Goal: Task Accomplishment & Management: Manage account settings

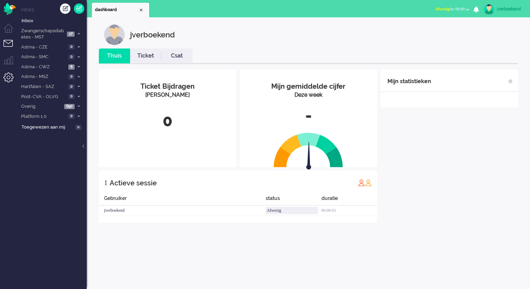
click at [7, 75] on li "Admin menu" at bounding box center [11, 80] width 16 height 16
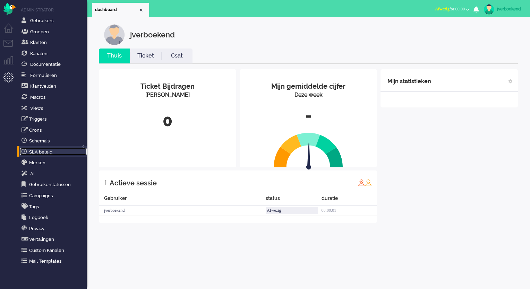
click at [55, 154] on link "SLA beleid" at bounding box center [53, 152] width 67 height 8
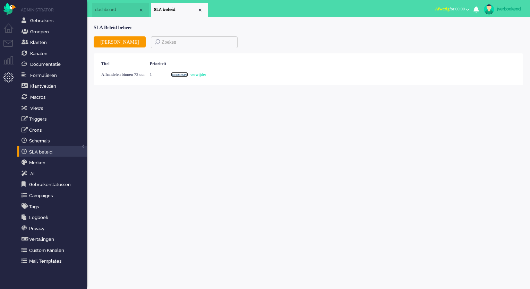
click at [188, 75] on link "aanpassen" at bounding box center [179, 74] width 17 height 5
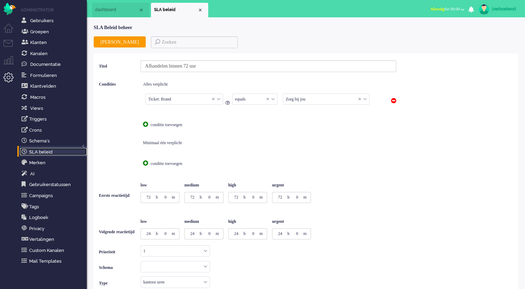
click at [43, 152] on link "SLA beleid" at bounding box center [53, 152] width 67 height 8
click at [8, 45] on li "Tickets menu" at bounding box center [11, 48] width 16 height 16
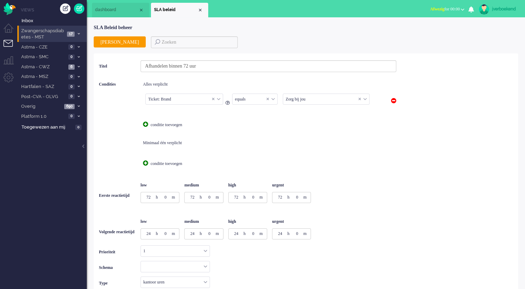
click at [48, 36] on span "Zwangerschapsdiabetes - MST" at bounding box center [42, 34] width 45 height 13
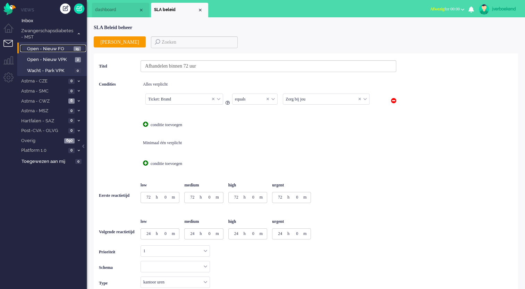
click at [56, 52] on span "Open - Nieuw FO" at bounding box center [49, 49] width 45 height 7
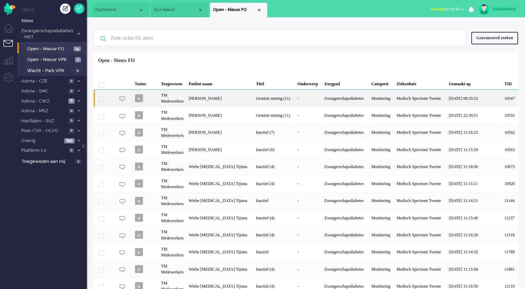
click at [173, 104] on div "TM Medewerkers" at bounding box center [172, 98] width 27 height 17
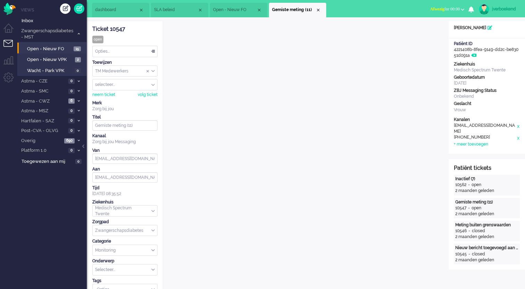
scroll to position [21, 0]
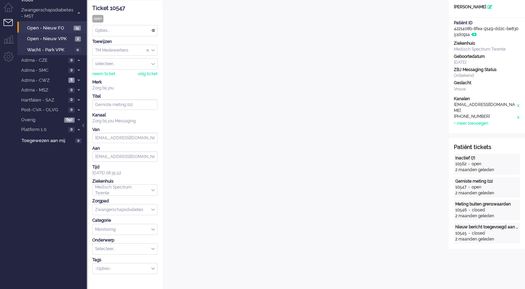
click at [127, 31] on div "Opties..." at bounding box center [125, 30] width 65 height 11
click at [54, 38] on span "Open - Nieuw VPK" at bounding box center [50, 39] width 46 height 7
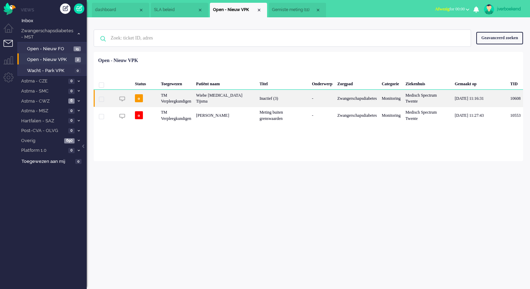
click at [175, 93] on div "TM Verpleegkundigen" at bounding box center [176, 98] width 35 height 17
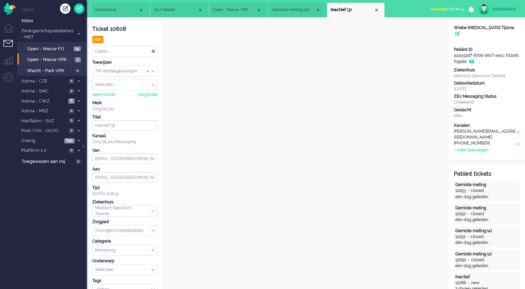
click at [128, 51] on div "Opties..." at bounding box center [125, 51] width 65 height 11
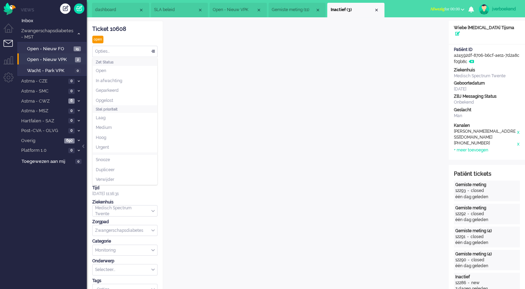
click at [130, 38] on div "Ticket 10608 open Kijkend Opties... Zet Status Open In afwachting Geparkeerd Op…" at bounding box center [124, 158] width 65 height 274
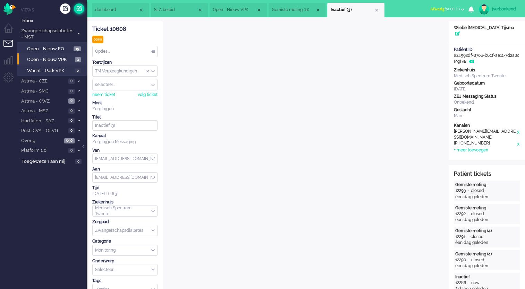
click at [79, 9] on link at bounding box center [79, 8] width 10 height 10
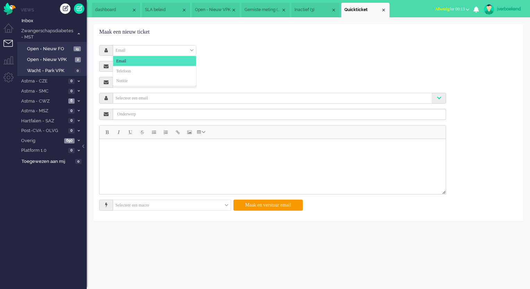
click at [160, 47] on div "Email" at bounding box center [154, 50] width 83 height 11
click at [185, 78] on li "Notitie" at bounding box center [154, 81] width 83 height 10
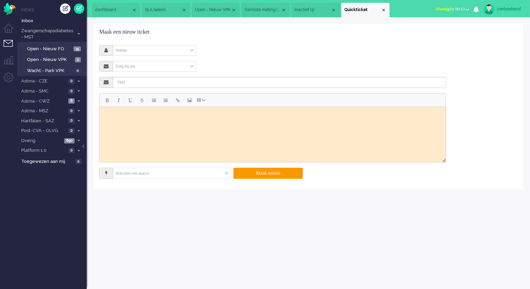
click at [128, 124] on html at bounding box center [273, 115] width 346 height 17
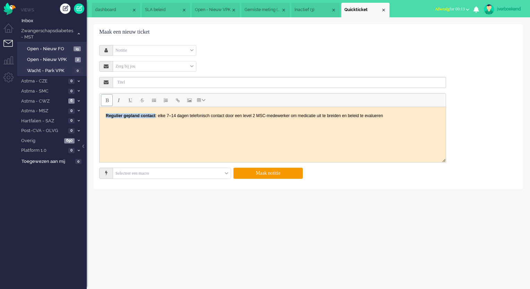
drag, startPoint x: 155, startPoint y: 116, endPoint x: 103, endPoint y: 117, distance: 52.0
click at [103, 117] on body "Regulier gepland contact : elke 7–14 dagen telefonisch contact door een level 2…" at bounding box center [272, 116] width 341 height 12
copy strong "Regulier gepland contact"
click at [139, 84] on input "text" at bounding box center [279, 82] width 333 height 11
type input "Regulier gepland contact"
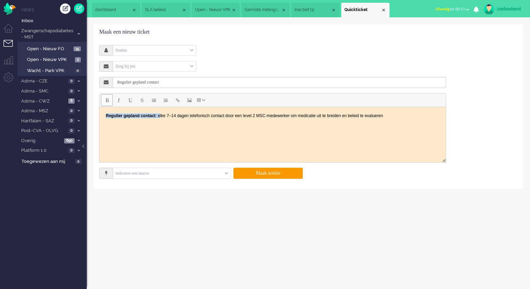
drag, startPoint x: 160, startPoint y: 116, endPoint x: 87, endPoint y: 118, distance: 72.9
click at [100, 118] on html "Regulier gepland contact : elke 7–14 dagen telefonisch contact door een level 2…" at bounding box center [273, 115] width 346 height 17
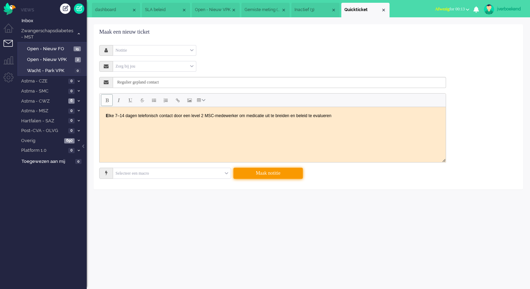
click at [277, 175] on button "Maak notitie" at bounding box center [267, 173] width 69 height 11
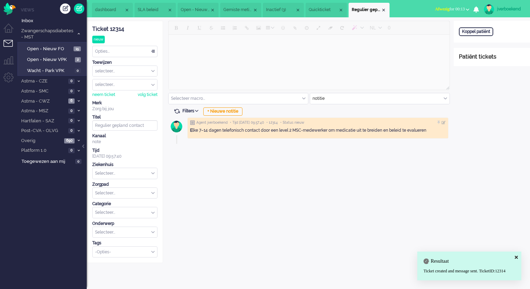
click at [140, 70] on input "Assign Group" at bounding box center [125, 71] width 65 height 11
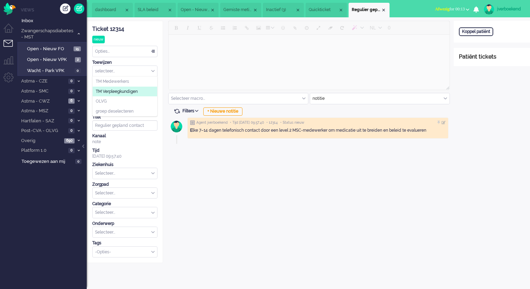
click at [128, 92] on span "TM Verpleegkundigen" at bounding box center [117, 92] width 42 height 6
click at [136, 52] on div "Opties..." at bounding box center [125, 51] width 65 height 11
click at [129, 92] on li "Geparkeerd" at bounding box center [125, 91] width 65 height 10
click at [14, 80] on li "Admin menu" at bounding box center [11, 80] width 16 height 16
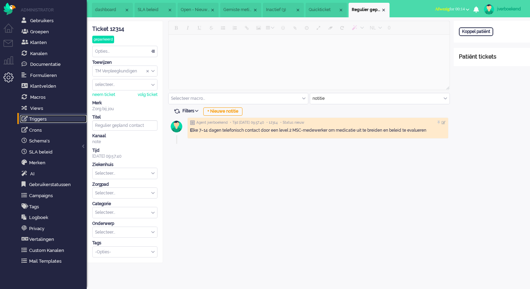
click at [40, 121] on link "Triggers" at bounding box center [53, 119] width 67 height 8
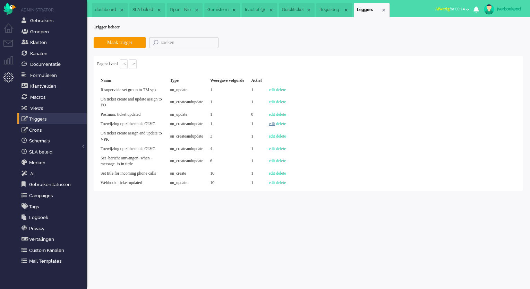
click at [275, 126] on link "edit" at bounding box center [272, 123] width 6 height 5
select select "form_field_option_id"
select select "equals"
select select "48"
select select "group_id"
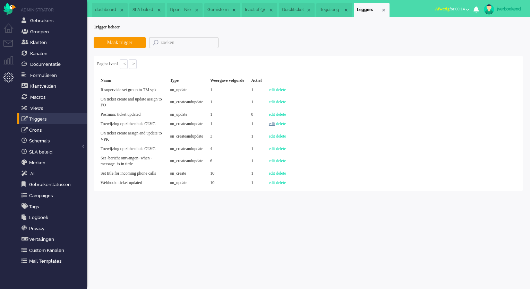
select select "on_createandupdate"
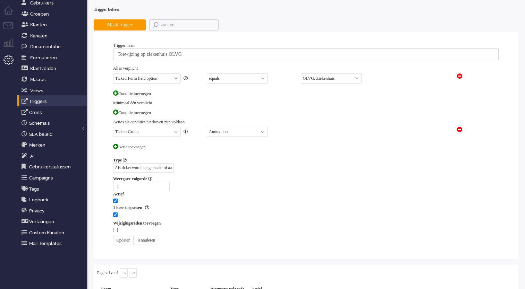
scroll to position [12, 0]
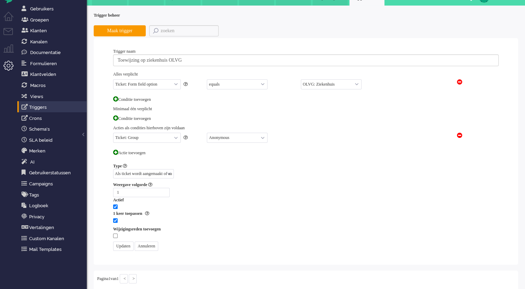
click at [249, 137] on select "Anonymous Administrator Agent Supervisor TM Medewerkers TM Verpleegkundigen OLVG" at bounding box center [237, 138] width 61 height 10
select select "1002"
click at [207, 133] on select "Anonymous Administrator Agent Supervisor TM Medewerkers TM Verpleegkundigen OLVG" at bounding box center [237, 138] width 61 height 10
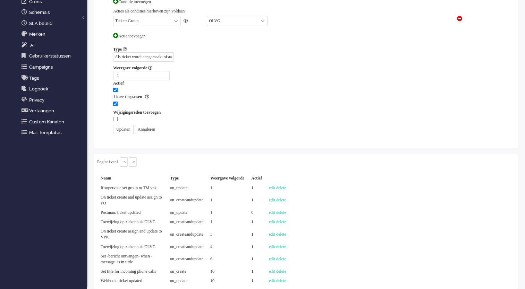
scroll to position [149, 0]
click at [128, 125] on input "Updaten" at bounding box center [123, 129] width 20 height 9
click at [115, 88] on input "checkbox" at bounding box center [115, 90] width 5 height 5
checkbox input "false"
click at [118, 125] on input "Updaten" at bounding box center [123, 129] width 20 height 9
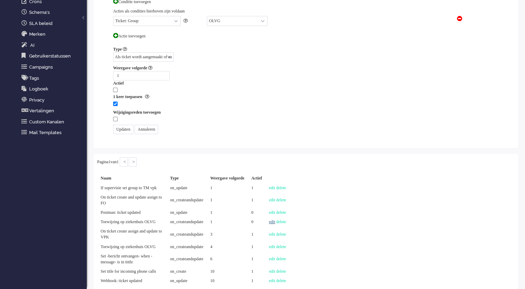
click at [275, 220] on link "edit" at bounding box center [272, 222] width 6 height 5
select select "form_field_option_id"
select select "equals"
select select "48"
select select "group_id"
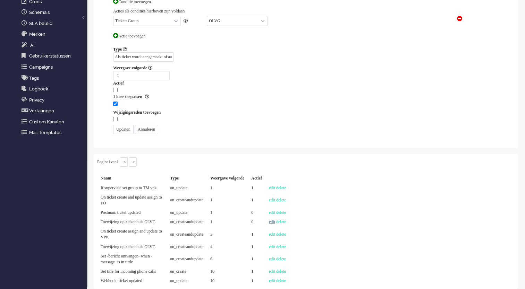
select select "1002"
select select "on_createandupdate"
click at [275, 245] on link "edit" at bounding box center [272, 247] width 6 height 5
select select "form_field_option_id"
select select "equals"
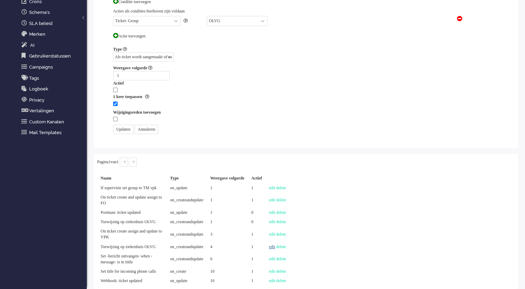
select select "48"
select select "group_id"
select select "on_createandupdate"
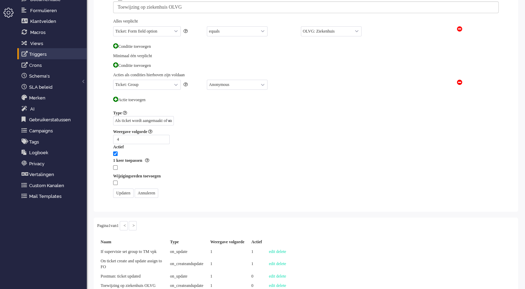
scroll to position [24, 0]
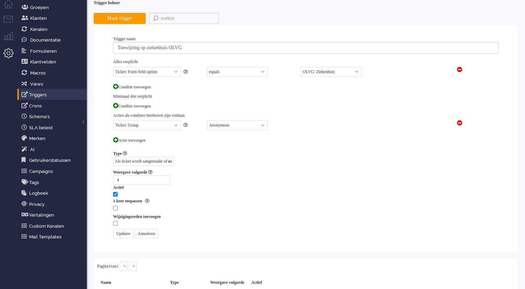
click at [228, 124] on select "Anonymous Administrator Agent Supervisor TM Medewerkers TM Verpleegkundigen OLVG" at bounding box center [237, 125] width 61 height 10
select select "1002"
click at [207, 120] on select "Anonymous Administrator Agent Supervisor TM Medewerkers TM Verpleegkundigen OLVG" at bounding box center [237, 125] width 61 height 10
click at [115, 193] on input "checkbox" at bounding box center [115, 194] width 5 height 5
checkbox input "false"
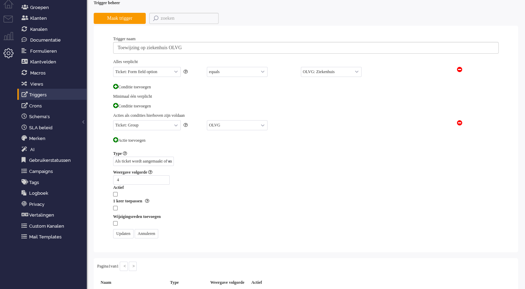
click at [122, 229] on input "Updaten" at bounding box center [123, 233] width 20 height 9
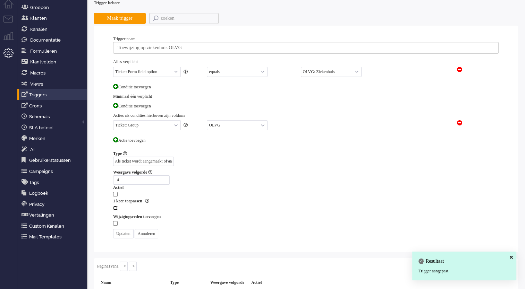
click at [114, 206] on input "checkbox" at bounding box center [115, 208] width 5 height 5
checkbox input "true"
click at [123, 230] on input "Updaten" at bounding box center [123, 233] width 20 height 9
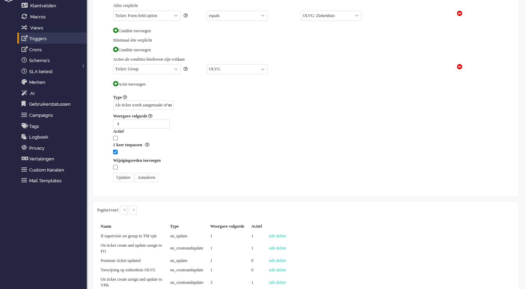
scroll to position [149, 0]
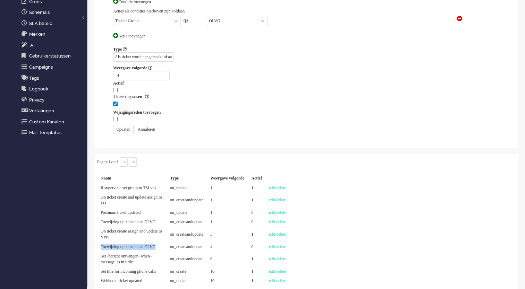
drag, startPoint x: 100, startPoint y: 235, endPoint x: 118, endPoint y: 242, distance: 18.7
click at [118, 242] on td "Toewijzing op ziekenhuis OLVG" at bounding box center [131, 246] width 69 height 9
drag, startPoint x: 118, startPoint y: 242, endPoint x: 104, endPoint y: 242, distance: 13.5
copy td "Toewijzing op ziekenhuis OLVG"
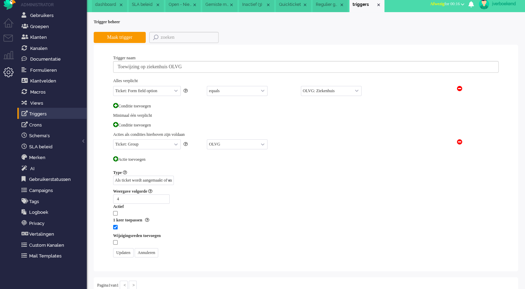
scroll to position [0, 0]
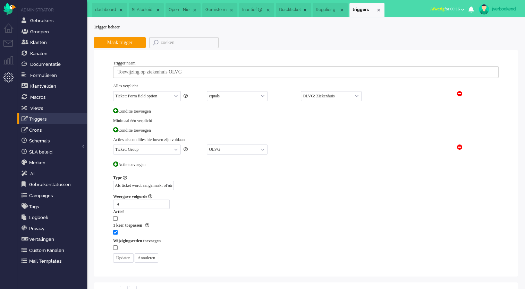
click at [345, 96] on select "Aandacht - coach behoefte: Monitoring Onderwerp Aanmelding: Enrollment Onderwer…" at bounding box center [331, 96] width 61 height 10
click at [301, 91] on select "Aandacht - coach behoefte: Monitoring Onderwerp Aanmelding: Enrollment Onderwer…" at bounding box center [331, 96] width 61 height 10
click at [232, 149] on select "Anonymous Administrator Agent Supervisor TM Medewerkers TM Verpleegkundigen OLVG" at bounding box center [237, 150] width 61 height 10
click at [329, 98] on select "Aandacht - coach behoefte: Monitoring Onderwerp Aanmelding: Enrollment Onderwer…" at bounding box center [331, 96] width 61 height 10
select select "48"
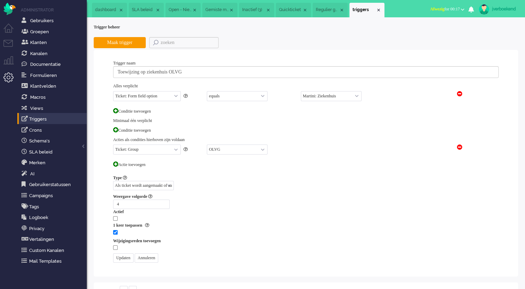
click at [301, 91] on select "Aandacht - coach behoefte: Monitoring Onderwerp Aanmelding: Enrollment Onderwer…" at bounding box center [331, 96] width 61 height 10
click at [132, 256] on input "Updaten" at bounding box center [123, 258] width 20 height 9
click at [46, 117] on link "Triggers" at bounding box center [53, 119] width 67 height 8
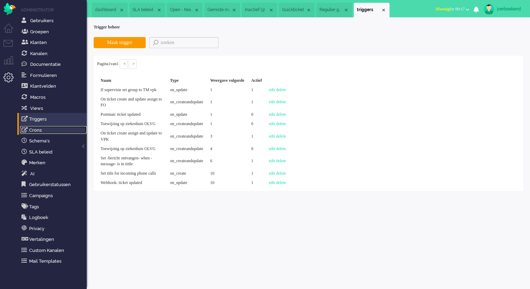
click at [35, 129] on link "Crons" at bounding box center [53, 130] width 67 height 8
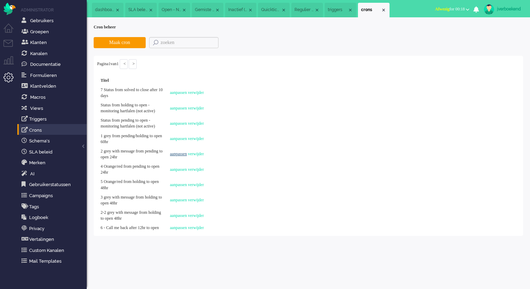
click at [178, 156] on link "aanpassen" at bounding box center [178, 154] width 17 height 5
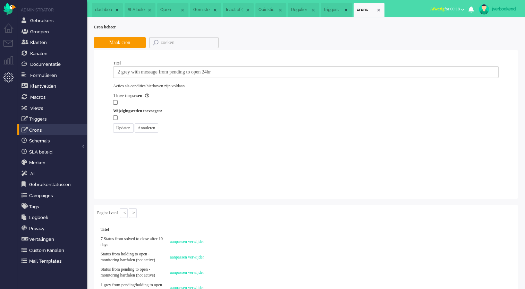
select select "form_field_option_id"
select select "equals"
select select "18"
select select "last_update"
select select "older than"
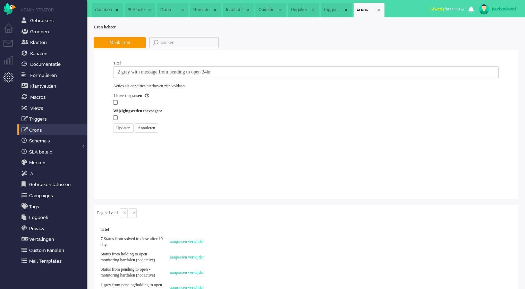
select select "status"
select select "equals"
select select "pending"
select select "priority"
select select "equals"
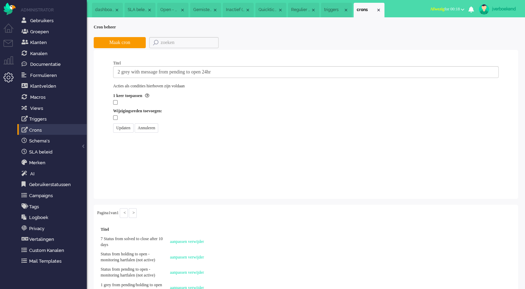
select select "status"
select select "open"
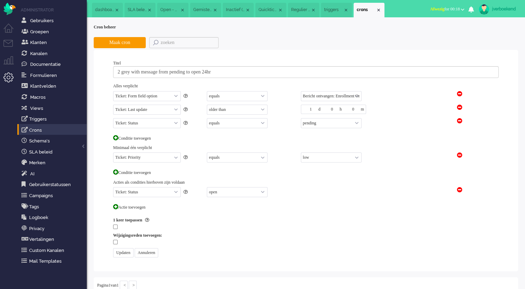
click at [310, 96] on select "Aandacht - coach behoefte: Monitoring Onderwerp Aanmelding: Enrollment Onderwer…" at bounding box center [331, 96] width 61 height 10
click at [279, 97] on div "Selecteer... equals not equals" at bounding box center [248, 97] width 83 height 12
click at [130, 44] on button "Maak cron" at bounding box center [120, 42] width 52 height 11
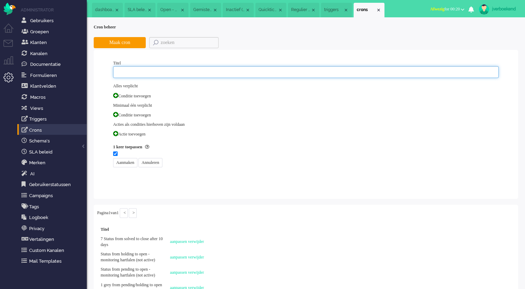
click at [118, 74] on input "text" at bounding box center [305, 72] width 385 height 12
paste input "• Regulier gepland contact"
drag, startPoint x: 129, startPoint y: 72, endPoint x: 87, endPoint y: 74, distance: 42.0
click at [87, 74] on div "Cron beheer Maak cron Titel • Regulier gepland contact Alles verplicht Conditie…" at bounding box center [306, 201] width 438 height 368
type input "Regulier gepland contact"
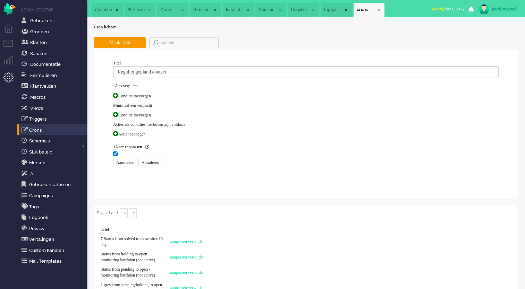
click at [150, 97] on div "Conditie toevoegen" at bounding box center [304, 95] width 389 height 13
click at [118, 95] on span at bounding box center [115, 95] width 5 height 5
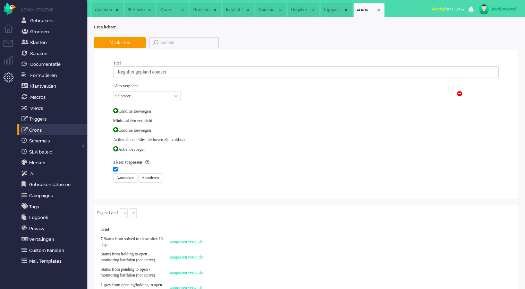
click at [132, 96] on select "Selecteer... Ticket: Brand Ticket: Channel Ticket: Group Ticket: Internal addre…" at bounding box center [147, 96] width 68 height 10
select select "brand_id"
click at [113, 91] on select "Selecteer... Ticket: Brand Ticket: Channel Ticket: Group Ticket: Internal addre…" at bounding box center [147, 96] width 68 height 10
click at [240, 96] on select "Selecteer... equals not equals" at bounding box center [237, 96] width 61 height 10
select select "equals"
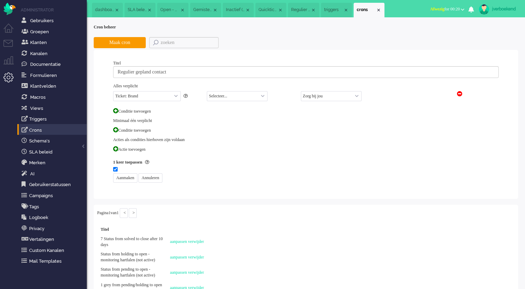
click at [207, 91] on select "Selecteer... equals not equals" at bounding box center [237, 96] width 61 height 10
click at [145, 112] on div "Conditie toevoegen" at bounding box center [304, 111] width 389 height 13
click at [115, 110] on span at bounding box center [115, 110] width 5 height 5
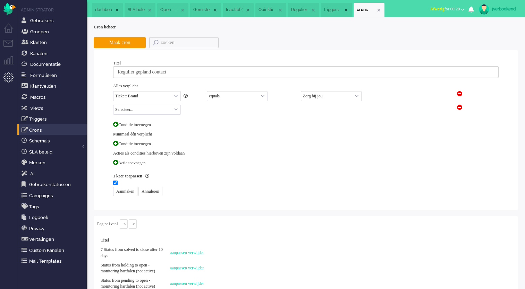
click at [120, 109] on select "Selecteer... Ticket: Brand Ticket: Channel Ticket: Group Ticket: Internal addre…" at bounding box center [147, 110] width 68 height 10
select select "form_field_option_id"
click at [113, 105] on select "Selecteer... Ticket: Brand Ticket: Channel Ticket: Group Ticket: Internal addre…" at bounding box center [147, 110] width 68 height 10
click at [227, 110] on select "Selecteer... equals not equals" at bounding box center [237, 110] width 61 height 10
select select "equals"
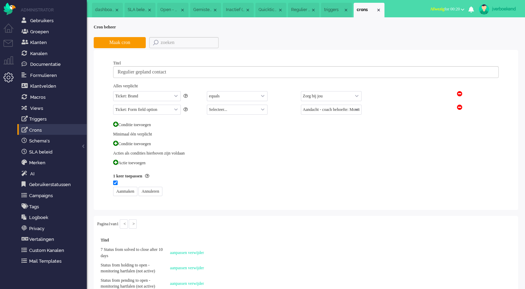
click at [207, 105] on select "Selecteer... equals not equals" at bounding box center [237, 110] width 61 height 10
click at [314, 111] on select "Aandacht - coach behoefte: Monitoring Onderwerp Aanmelding: Enrollment Onderwer…" at bounding box center [331, 110] width 61 height 10
select select "8"
click at [301, 105] on select "Aandacht - coach behoefte: Monitoring Onderwerp Aanmelding: Enrollment Onderwer…" at bounding box center [331, 110] width 61 height 10
click at [43, 77] on span "Formulieren" at bounding box center [43, 75] width 27 height 5
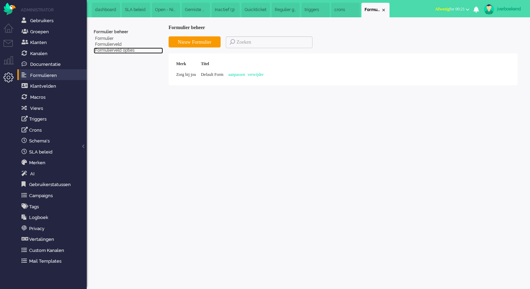
click at [115, 51] on link "Formulierveld opties" at bounding box center [128, 51] width 69 height 6
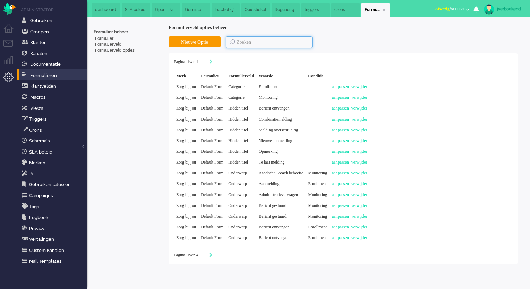
click at [267, 44] on input at bounding box center [269, 42] width 87 height 12
type input "onderwer"
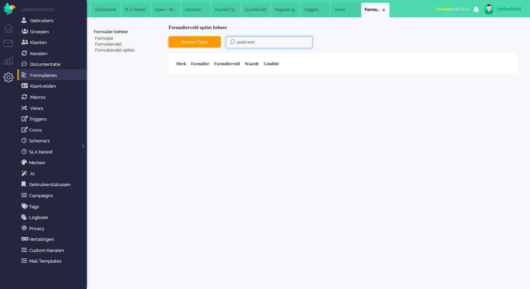
drag, startPoint x: 267, startPoint y: 44, endPoint x: 217, endPoint y: 43, distance: 50.0
click at [217, 43] on div "Nieuwe Optie onderwer" at bounding box center [343, 42] width 349 height 12
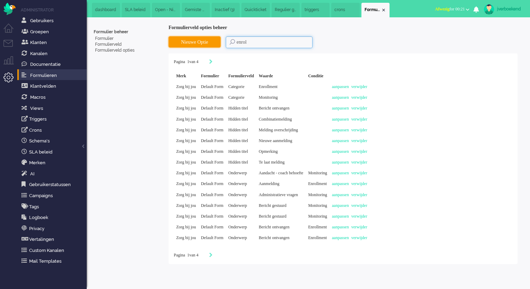
type input "enroll"
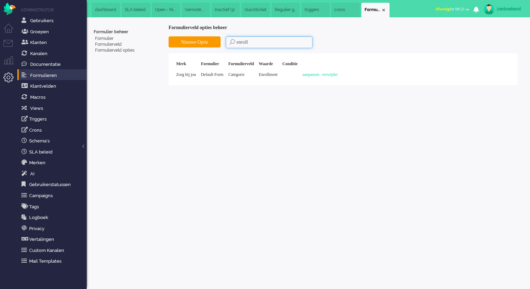
drag, startPoint x: 254, startPoint y: 43, endPoint x: 223, endPoint y: 44, distance: 30.5
click at [223, 44] on div "Nieuwe Optie enroll" at bounding box center [343, 42] width 349 height 12
type input "terug"
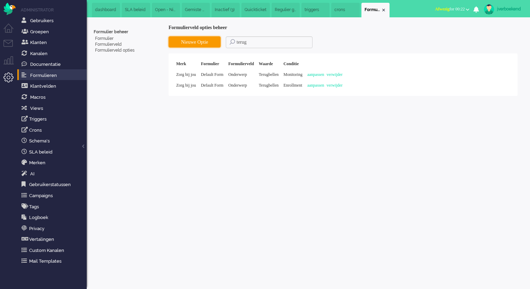
click at [204, 44] on button "Nieuwe Optie" at bounding box center [195, 41] width 52 height 11
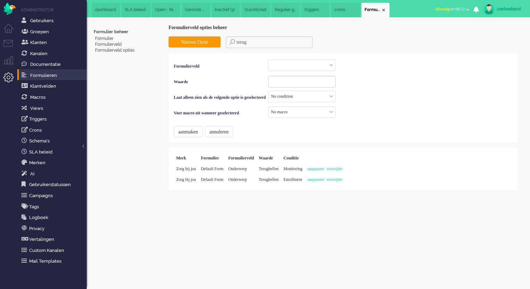
click at [326, 66] on input "text" at bounding box center [301, 65] width 67 height 11
type input "onder"
click at [316, 79] on span "Default Form - Onderwerp" at bounding box center [294, 76] width 45 height 6
click at [329, 79] on input at bounding box center [302, 82] width 68 height 12
click at [335, 68] on input "text" at bounding box center [301, 65] width 67 height 11
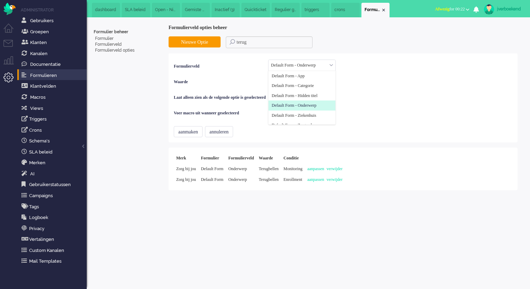
scroll to position [2, 0]
click at [411, 98] on div "Formulierveld Default Form - Onderwerp Default Form - App Default Form - Catego…" at bounding box center [343, 90] width 339 height 62
click at [336, 80] on input at bounding box center [302, 82] width 68 height 12
paste input "• Regulier gepland contact"
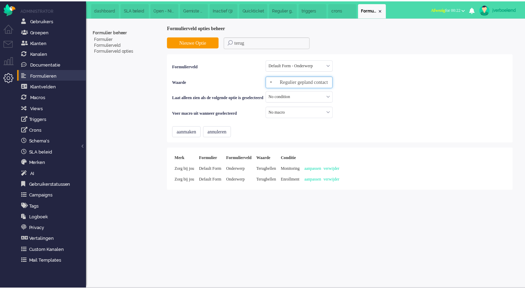
scroll to position [0, 0]
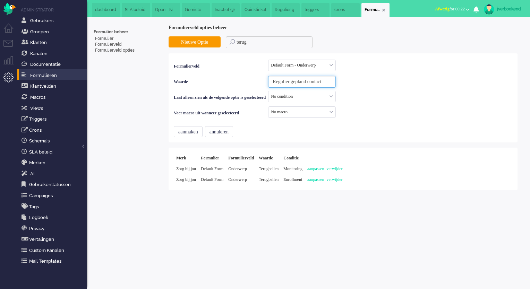
type input "Regulier gepland contact"
click at [335, 96] on input "text" at bounding box center [301, 96] width 67 height 11
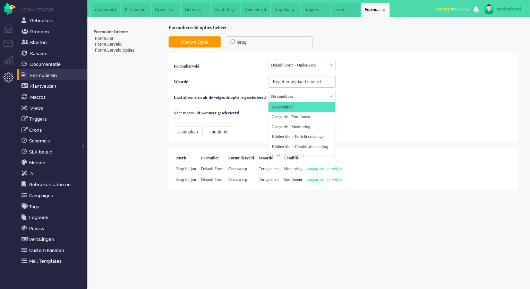
click at [436, 103] on div "Formulierveld Default Form - Onderwerp Default Form - App Default Form - Catego…" at bounding box center [343, 90] width 339 height 62
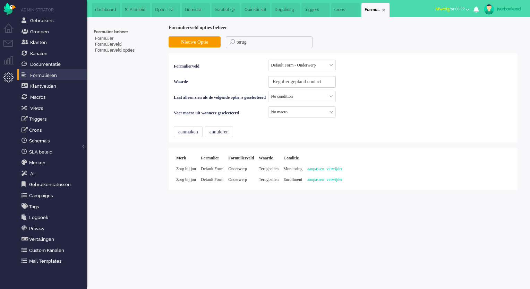
click at [324, 114] on input "text" at bounding box center [301, 112] width 67 height 11
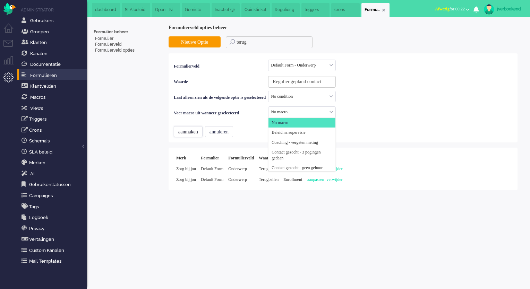
click at [190, 130] on button "aanmaken" at bounding box center [188, 131] width 29 height 11
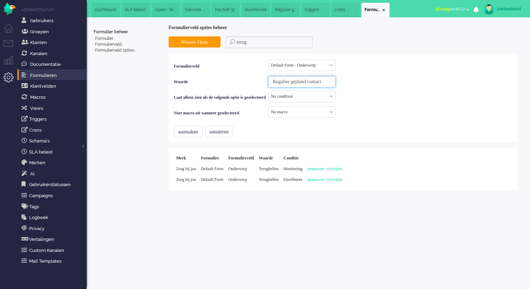
click at [336, 81] on input "Regulier gepland contact" at bounding box center [302, 82] width 68 height 12
drag, startPoint x: 269, startPoint y: 45, endPoint x: 212, endPoint y: 48, distance: 57.3
click at [212, 48] on div "Nieuwe Optie terug" at bounding box center [343, 42] width 349 height 12
paste input "contact"
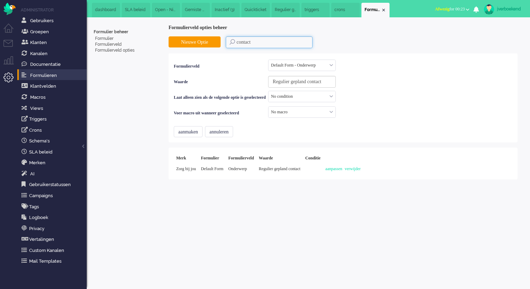
type input "contact"
click at [113, 50] on link "Formulierveld opties" at bounding box center [128, 51] width 69 height 6
click at [114, 45] on link "Formulierveld" at bounding box center [128, 45] width 69 height 6
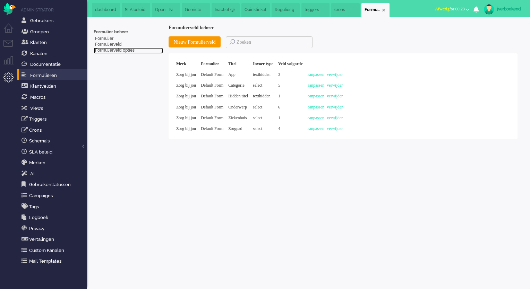
click at [114, 50] on link "Formulierveld opties" at bounding box center [128, 51] width 69 height 6
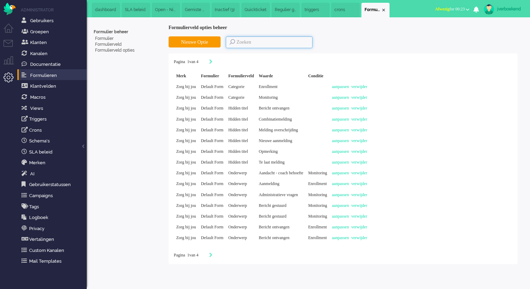
click at [243, 40] on input at bounding box center [269, 42] width 87 height 12
type input "contact"
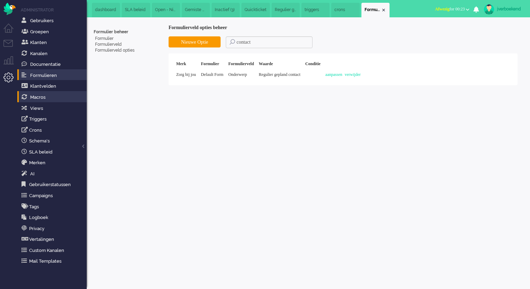
click at [47, 97] on link "Macros" at bounding box center [53, 97] width 67 height 8
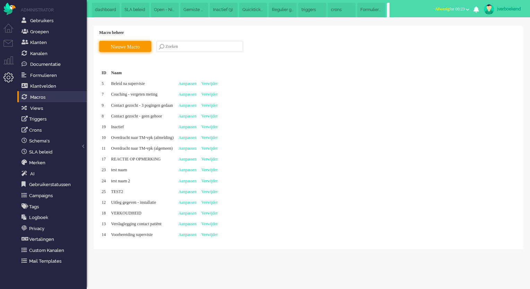
click at [143, 48] on input "Nieuwe Macro" at bounding box center [125, 46] width 52 height 11
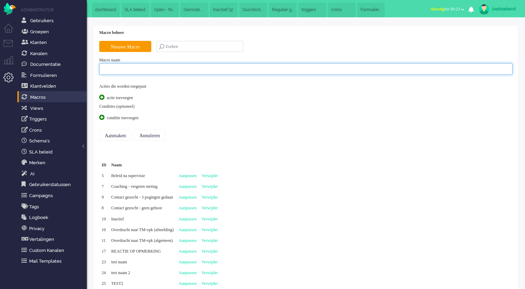
click at [129, 72] on input at bounding box center [305, 69] width 413 height 12
paste input "contact"
drag, startPoint x: 135, startPoint y: 67, endPoint x: 82, endPoint y: 69, distance: 52.7
click at [83, 69] on div "Thuis Dashboard [GEOGRAPHIC_DATA] Volgen [GEOGRAPHIC_DATA] release_2.1.2 Views …" at bounding box center [262, 144] width 525 height 289
type input "Regulier gepland contact hartfalen protocol"
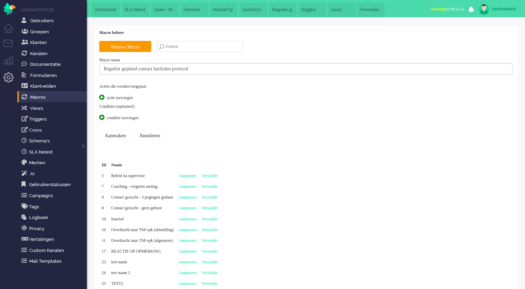
click at [100, 97] on span at bounding box center [101, 97] width 5 height 5
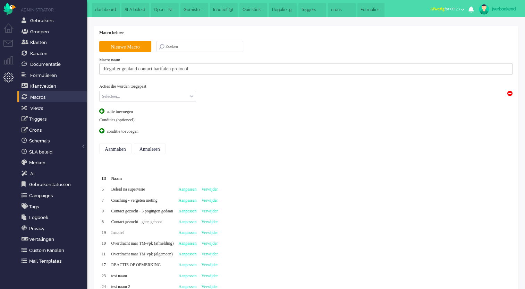
click at [118, 97] on input "text" at bounding box center [148, 96] width 96 height 11
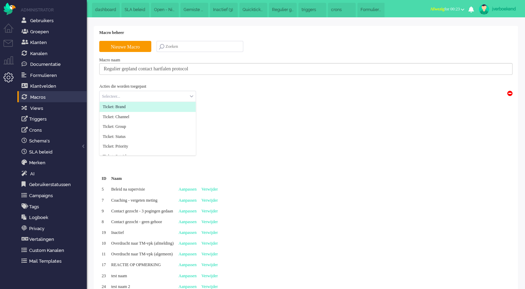
click at [125, 105] on span "Ticket: Brand" at bounding box center [114, 107] width 23 height 6
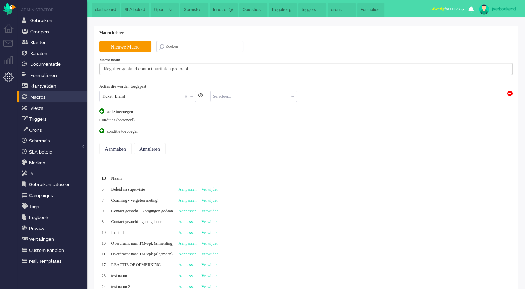
click at [229, 101] on input "text" at bounding box center [254, 96] width 86 height 11
click at [232, 108] on span "Zorg bij jou" at bounding box center [224, 107] width 20 height 6
click at [133, 110] on div "actie toevoegen" at bounding box center [125, 112] width 52 height 6
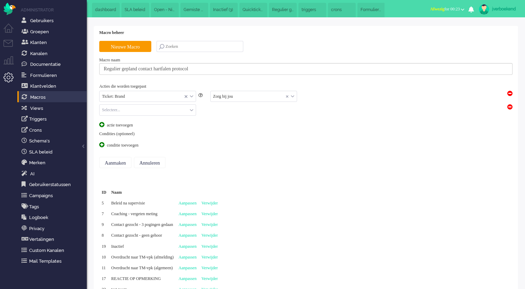
click at [131, 110] on input "text" at bounding box center [148, 110] width 96 height 11
click at [141, 142] on li "Ticket: Group" at bounding box center [148, 141] width 96 height 10
click at [226, 113] on input "text" at bounding box center [254, 110] width 86 height 11
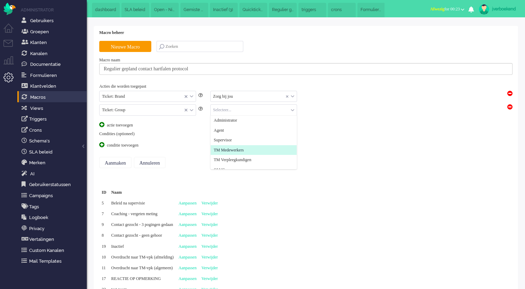
scroll to position [15, 0]
click at [246, 155] on span "TM Verpleegkundigen" at bounding box center [232, 155] width 37 height 6
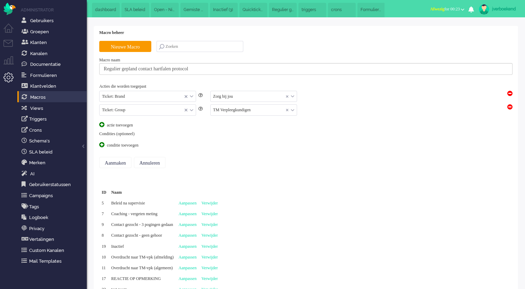
click at [104, 126] on span at bounding box center [101, 124] width 5 height 5
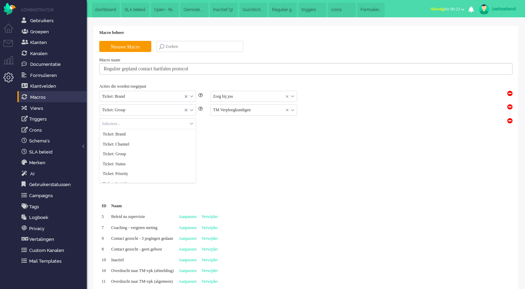
click at [112, 124] on input "text" at bounding box center [148, 124] width 96 height 11
click at [136, 162] on li "Ticket: Status" at bounding box center [148, 164] width 96 height 10
click at [223, 124] on input "text" at bounding box center [254, 124] width 86 height 11
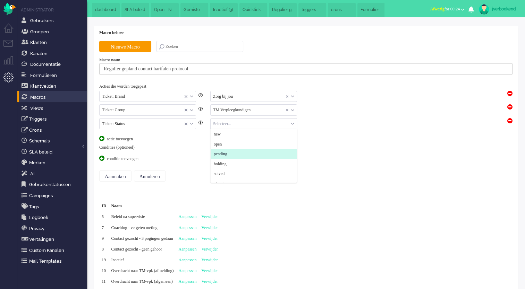
click at [238, 156] on li "pending" at bounding box center [254, 154] width 86 height 10
click at [103, 138] on span at bounding box center [101, 138] width 5 height 5
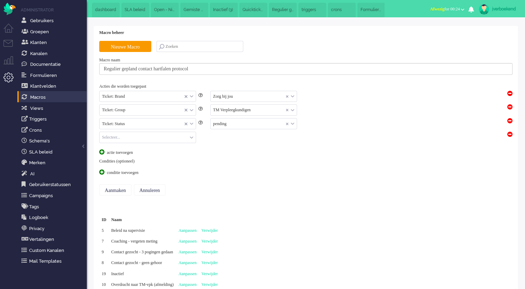
click at [135, 135] on input "text" at bounding box center [148, 137] width 96 height 11
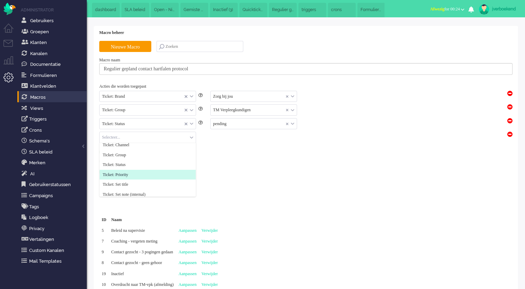
click at [154, 171] on li "Ticket: Priority" at bounding box center [148, 175] width 96 height 10
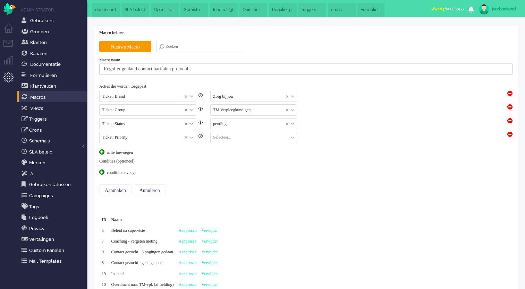
click at [225, 136] on input "text" at bounding box center [254, 137] width 86 height 11
click at [229, 148] on li "low" at bounding box center [254, 148] width 86 height 10
click at [136, 153] on div "actie toevoegen" at bounding box center [125, 152] width 52 height 6
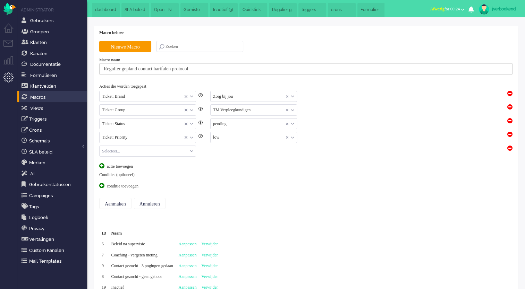
click at [136, 153] on input "text" at bounding box center [148, 151] width 96 height 11
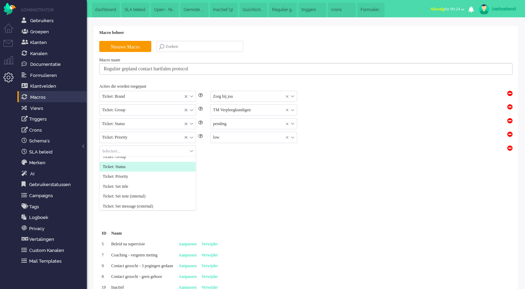
scroll to position [31, 0]
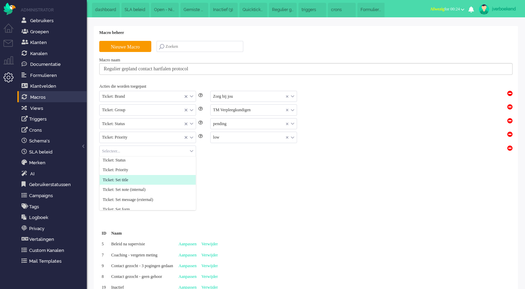
click at [150, 179] on li "Ticket: Set title" at bounding box center [148, 180] width 96 height 10
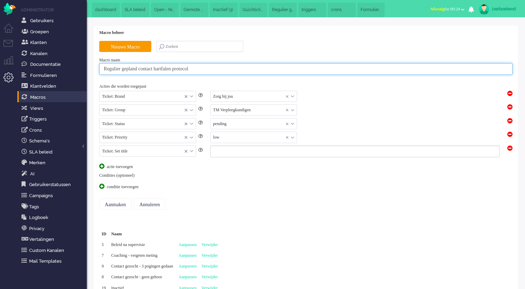
drag, startPoint x: 164, startPoint y: 69, endPoint x: 104, endPoint y: 70, distance: 60.0
click at [104, 70] on input "Regulier gepland contact hartfalen protocol" at bounding box center [305, 69] width 413 height 12
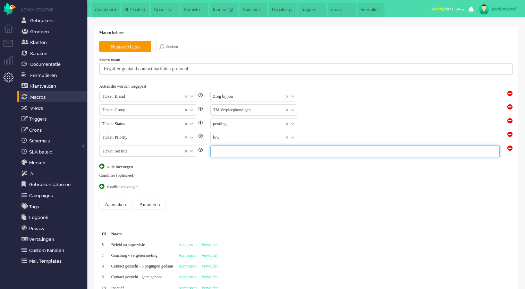
click at [232, 150] on input at bounding box center [354, 152] width 289 height 12
paste input "Regulier gepland contact"
type input "Regulier gepland contact"
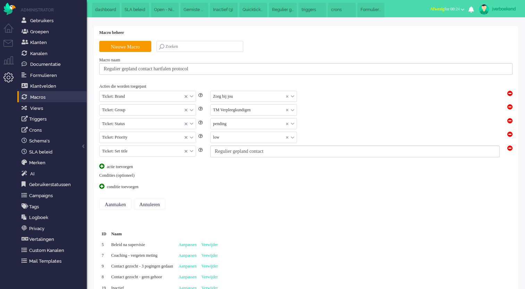
click at [129, 165] on div "actie toevoegen" at bounding box center [125, 167] width 52 height 6
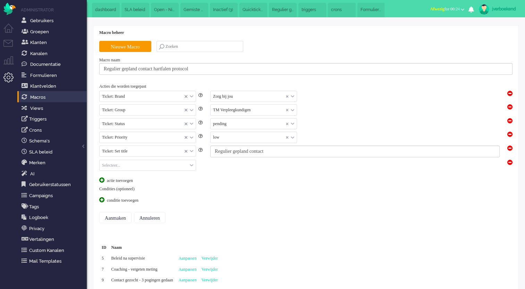
click at [129, 165] on input "text" at bounding box center [148, 165] width 96 height 11
type input "o"
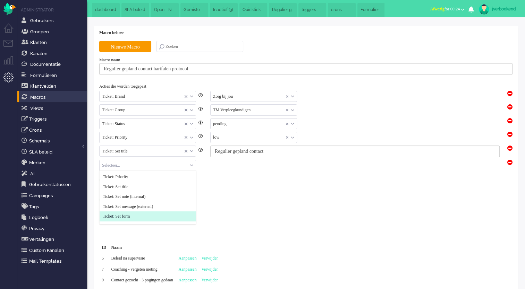
click at [155, 215] on li "Ticket: Set form" at bounding box center [148, 217] width 96 height 10
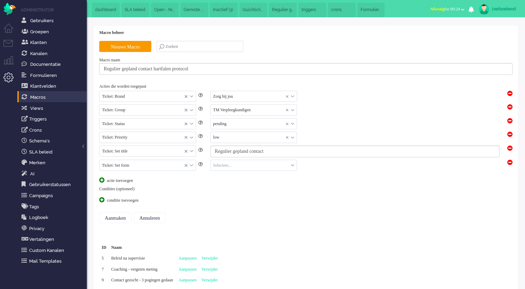
click at [223, 166] on input "text" at bounding box center [254, 165] width 86 height 11
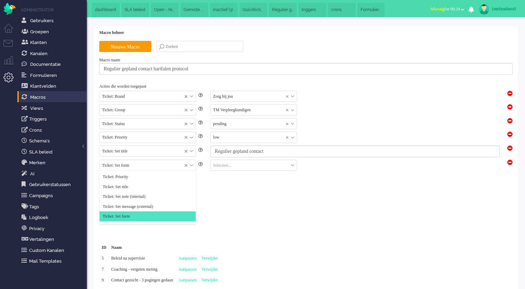
click at [175, 166] on input "text" at bounding box center [148, 165] width 96 height 11
click at [252, 166] on input "text" at bounding box center [254, 165] width 86 height 11
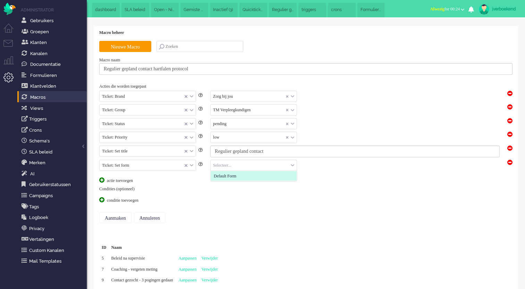
click at [250, 177] on li "Default Form" at bounding box center [254, 176] width 86 height 10
click at [170, 166] on input "text" at bounding box center [148, 165] width 96 height 11
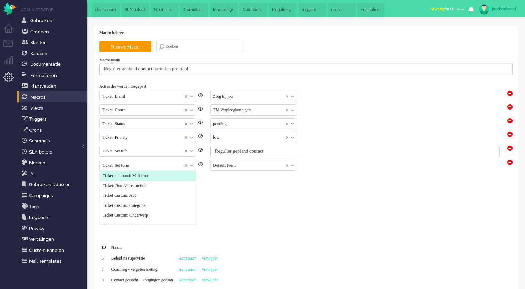
scroll to position [100, 0]
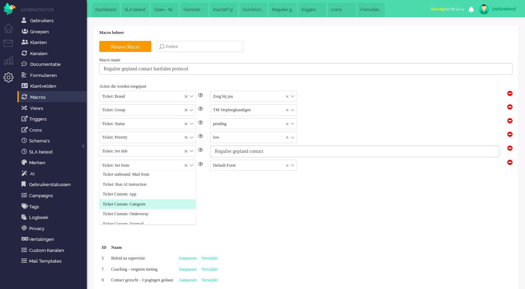
click at [196, 206] on div "Ticket: Brand Ticket: Channel Ticket: Group Ticket: Status Ticket: Priority Tic…" at bounding box center [147, 198] width 97 height 54
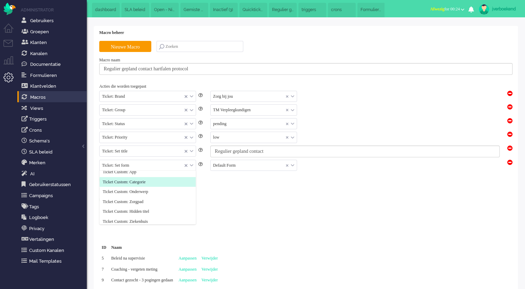
scroll to position [123, 0]
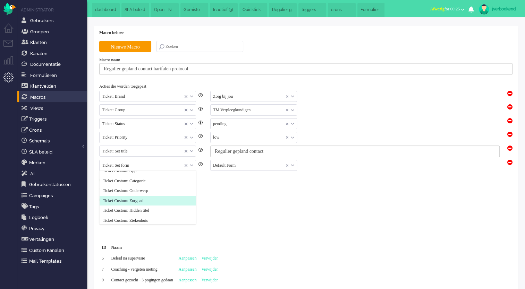
click at [251, 192] on div "Condities (optioneel) conditie toevoegen" at bounding box center [305, 194] width 413 height 17
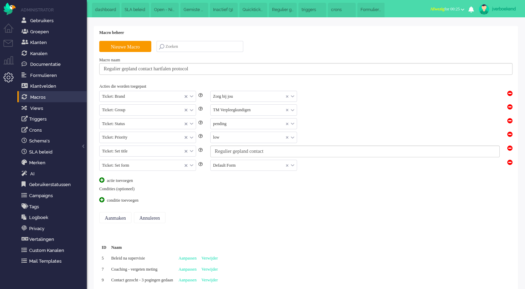
click at [138, 199] on div "conditie toevoegen" at bounding box center [125, 200] width 52 height 6
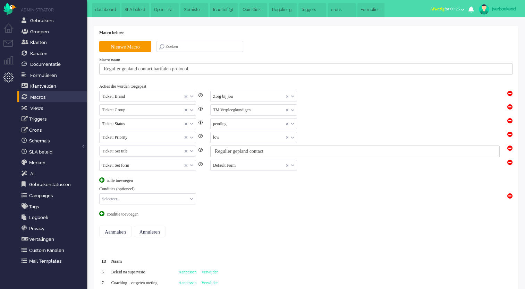
click at [135, 200] on input "text" at bounding box center [148, 199] width 96 height 11
click at [145, 227] on span "Ticket: Form field option" at bounding box center [124, 229] width 42 height 6
click at [229, 198] on input "text" at bounding box center [224, 199] width 47 height 11
click at [230, 207] on li "equals" at bounding box center [224, 210] width 47 height 10
click at [279, 198] on input "text" at bounding box center [297, 199] width 86 height 11
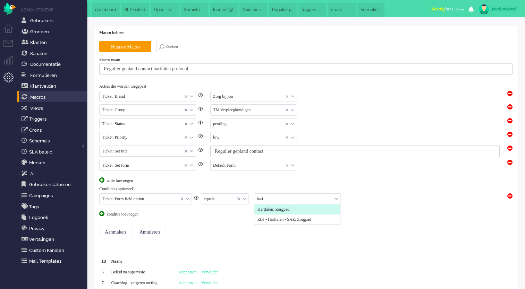
type input "hart"
click at [277, 200] on input "text" at bounding box center [297, 199] width 86 height 11
type input "hart"
click at [288, 207] on span "Hartfalen: Zorgpad" at bounding box center [273, 210] width 32 height 6
click at [267, 228] on div "Aanmaken Annuleren" at bounding box center [305, 231] width 413 height 28
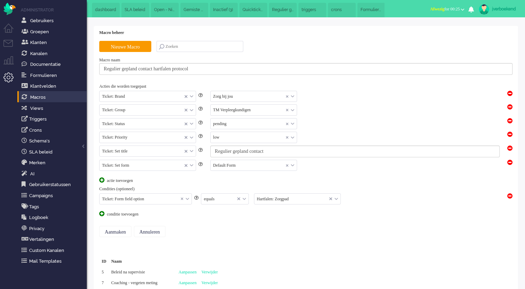
click at [102, 178] on span at bounding box center [101, 180] width 5 height 5
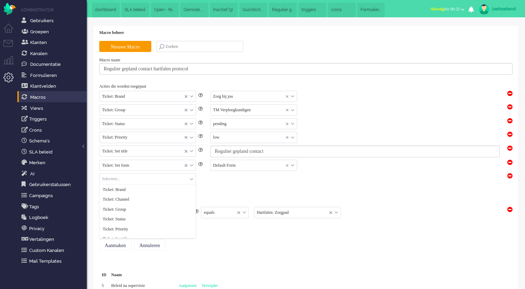
click at [136, 178] on input "text" at bounding box center [148, 179] width 96 height 11
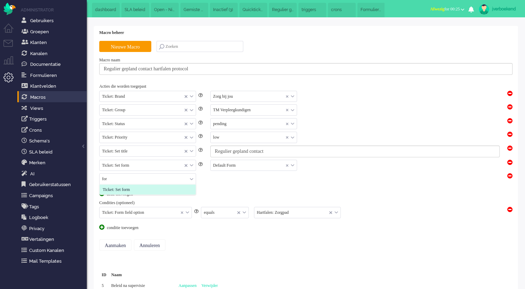
type input "for"
click at [206, 184] on div "for Ticket: Set form" at bounding box center [305, 179] width 413 height 14
click at [511, 176] on span at bounding box center [509, 175] width 5 height 5
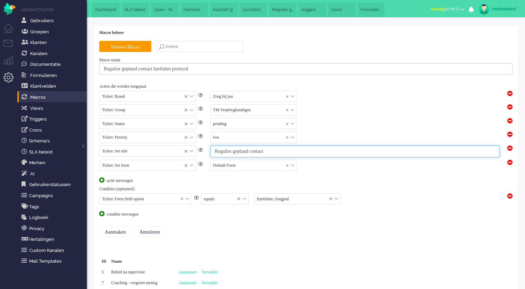
drag, startPoint x: 281, startPoint y: 151, endPoint x: 216, endPoint y: 155, distance: 64.6
click at [216, 155] on input "Regulier gepland contact" at bounding box center [354, 152] width 289 height 12
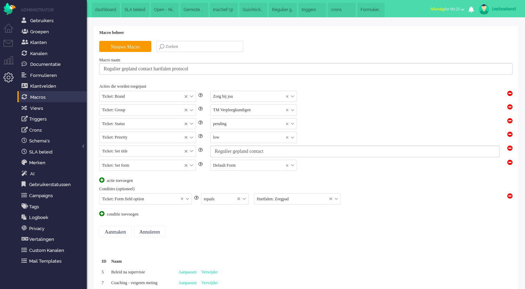
click at [287, 183] on div "Acties die worden toegepast Ticket: Brand Ticket: Brand Ticket: Channel Ticket:…" at bounding box center [305, 151] width 413 height 134
click at [114, 233] on input "Aanmaken" at bounding box center [115, 231] width 32 height 11
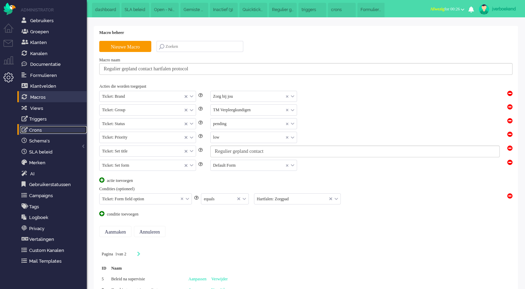
click at [40, 130] on link "Crons" at bounding box center [53, 130] width 67 height 8
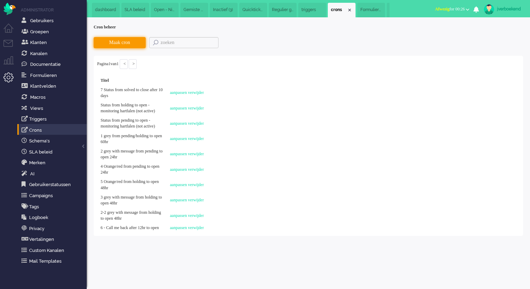
click at [137, 44] on button "Maak cron" at bounding box center [120, 42] width 52 height 11
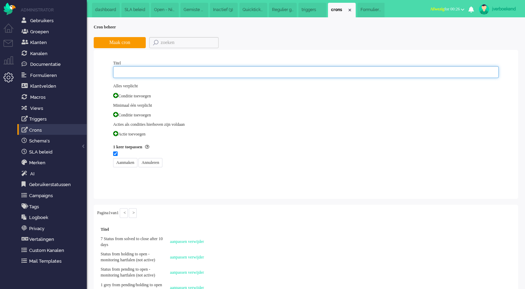
click at [159, 74] on input "text" at bounding box center [305, 72] width 385 height 12
paste input "Regulier gepland contact"
type input "Regulier gepland contact hartfalen protocol"
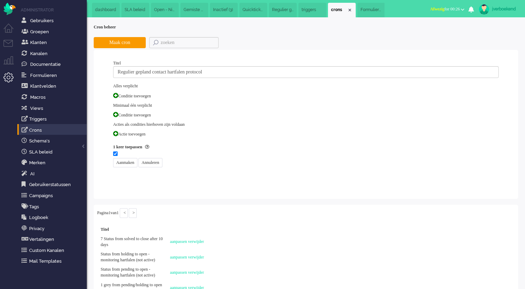
click at [117, 95] on span at bounding box center [115, 95] width 5 height 5
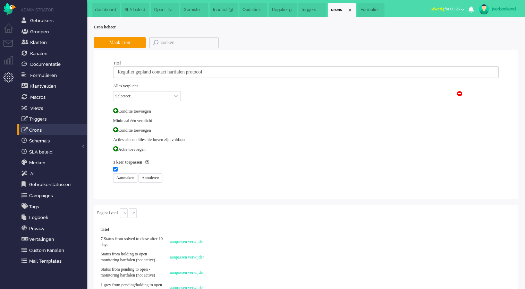
click at [148, 96] on select "Selecteer... Ticket: Brand Ticket: Channel Ticket: Group Ticket: Internal addre…" at bounding box center [147, 96] width 68 height 10
select select "brand_id"
click at [113, 91] on select "Selecteer... Ticket: Brand Ticket: Channel Ticket: Group Ticket: Internal addre…" at bounding box center [147, 96] width 68 height 10
click at [229, 99] on select "Selecteer... equals not equals" at bounding box center [237, 96] width 61 height 10
select select "equals"
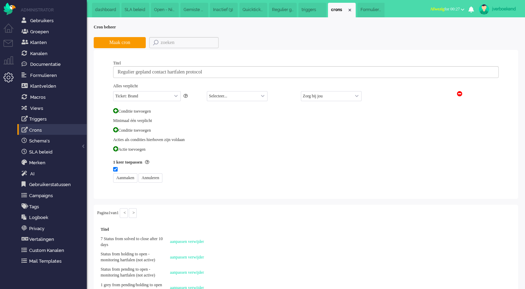
click at [207, 91] on select "Selecteer... equals not equals" at bounding box center [237, 96] width 61 height 10
click at [117, 111] on span at bounding box center [115, 110] width 5 height 5
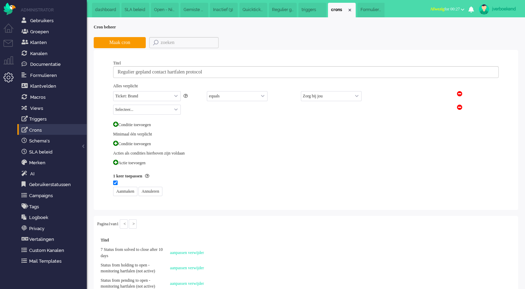
click at [131, 111] on select "Selecteer... Ticket: Brand Ticket: Channel Ticket: Group Ticket: Internal addre…" at bounding box center [147, 110] width 68 height 10
select select "form_field_option_id"
click at [113, 105] on select "Selecteer... Ticket: Brand Ticket: Channel Ticket: Group Ticket: Internal addre…" at bounding box center [147, 110] width 68 height 10
click at [226, 110] on select "Selecteer... equals not equals" at bounding box center [237, 110] width 61 height 10
select select "equals"
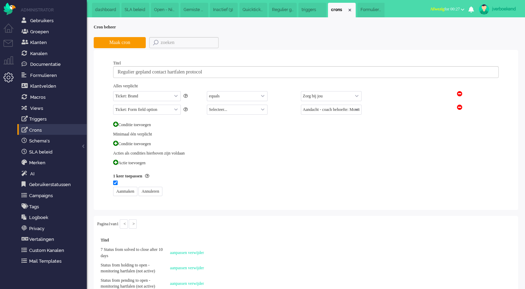
click at [207, 105] on select "Selecteer... equals not equals" at bounding box center [237, 110] width 61 height 10
click at [312, 110] on select "Aandacht - coach behoefte: Monitoring Onderwerp Aanmelding: Enrollment Onderwer…" at bounding box center [331, 110] width 61 height 10
select select "46"
click at [301, 105] on select "Aandacht - coach behoefte: Monitoring Onderwerp Aanmelding: Enrollment Onderwer…" at bounding box center [331, 110] width 61 height 10
click at [117, 125] on span at bounding box center [115, 124] width 5 height 5
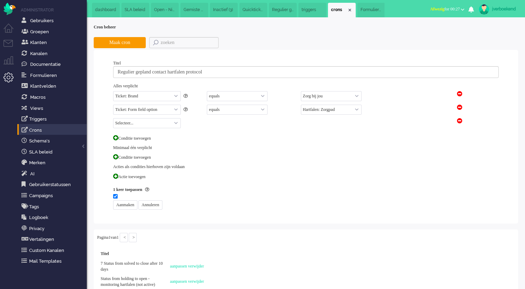
click at [134, 125] on select "Selecteer... Ticket: Brand Ticket: Channel Ticket: Group Ticket: Internal addre…" at bounding box center [147, 123] width 68 height 10
select select "form_field_option_id"
click at [113, 118] on select "Selecteer... Ticket: Brand Ticket: Channel Ticket: Group Ticket: Internal addre…" at bounding box center [147, 123] width 68 height 10
click at [226, 123] on select "Selecteer... equals not equals" at bounding box center [237, 123] width 61 height 10
select select "equals"
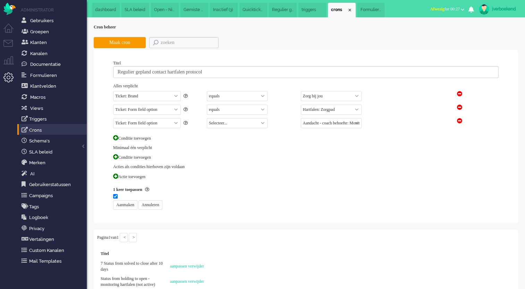
click at [207, 118] on select "Selecteer... equals not equals" at bounding box center [237, 123] width 61 height 10
click at [322, 122] on select "Aandacht - coach behoefte: Monitoring Onderwerp Aanmelding: Enrollment Onderwer…" at bounding box center [331, 123] width 61 height 10
click at [312, 124] on select "Aandacht - coach behoefte: Monitoring Onderwerp Aanmelding: Enrollment Onderwer…" at bounding box center [331, 123] width 61 height 10
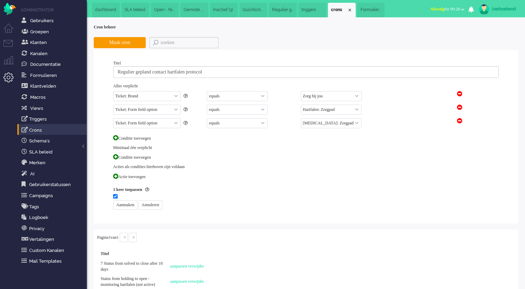
click at [313, 122] on select "Aandacht - coach behoefte: Monitoring Onderwerp Aanmelding: Enrollment Onderwer…" at bounding box center [331, 123] width 61 height 10
select select "23"
click at [301, 118] on select "Aandacht - coach behoefte: Monitoring Onderwerp Aanmelding: Enrollment Onderwer…" at bounding box center [331, 123] width 61 height 10
click at [293, 180] on div "Actie toevoegen" at bounding box center [304, 176] width 389 height 13
click at [118, 137] on span at bounding box center [115, 137] width 5 height 5
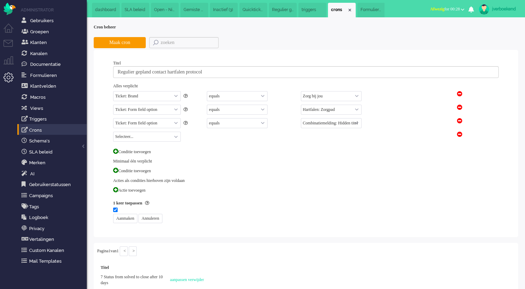
click at [140, 136] on select "Selecteer... Ticket: Brand Ticket: Channel Ticket: Group Ticket: Internal addre…" at bounding box center [147, 137] width 68 height 10
select select "last_update"
click at [113, 132] on select "Selecteer... Ticket: Brand Ticket: Channel Ticket: Group Ticket: Internal addre…" at bounding box center [147, 137] width 68 height 10
click at [222, 134] on select "Selecteer... newer than older than" at bounding box center [237, 137] width 61 height 10
select select "older than"
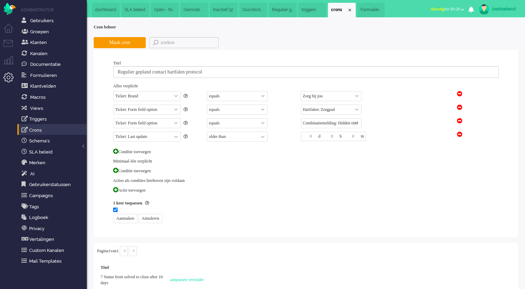
click at [207, 132] on select "Selecteer... newer than older than" at bounding box center [237, 137] width 61 height 10
click at [309, 136] on input "number" at bounding box center [309, 136] width 17 height 9
type input "7"
click at [316, 151] on div "Conditie toevoegen" at bounding box center [304, 151] width 389 height 13
click at [115, 189] on span at bounding box center [115, 189] width 5 height 5
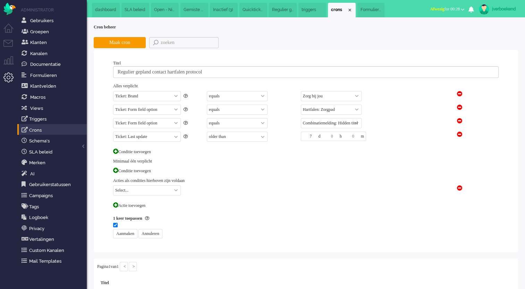
click at [121, 191] on select "Select... Ticket: Brand Ticket: Channel Ticket: User Ticket: Group Ticket: Stat…" at bounding box center [147, 191] width 68 height 10
select select "status"
click at [113, 186] on select "Select... Ticket: Brand Ticket: Channel Ticket: User Ticket: Group Ticket: Stat…" at bounding box center [147, 191] width 68 height 10
click at [232, 195] on div "new open pending holding solved closed" at bounding box center [327, 192] width 250 height 12
click at [235, 191] on select "new open pending holding solved closed" at bounding box center [237, 191] width 61 height 10
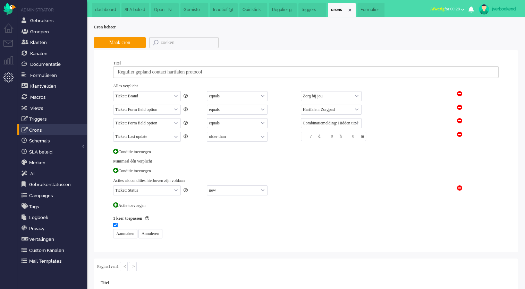
select select "open"
click at [207, 186] on select "new open pending holding solved closed" at bounding box center [237, 191] width 61 height 10
click at [133, 234] on input "Aanmaken" at bounding box center [125, 233] width 24 height 9
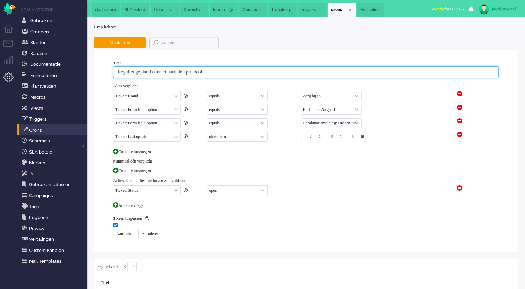
drag, startPoint x: 118, startPoint y: 72, endPoint x: 248, endPoint y: 71, distance: 130.8
click at [248, 71] on input "Regulier gepland contact hartfalen protocol" at bounding box center [305, 72] width 385 height 12
click at [279, 8] on span "Regulier gepland contact" at bounding box center [283, 10] width 22 height 6
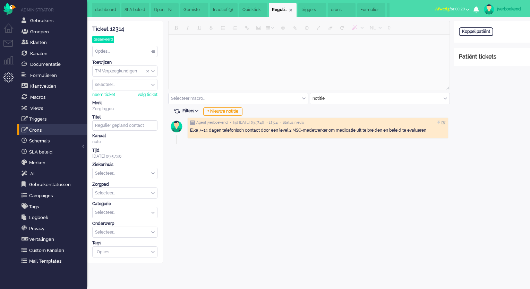
click at [306, 8] on span "triggers" at bounding box center [312, 10] width 22 height 6
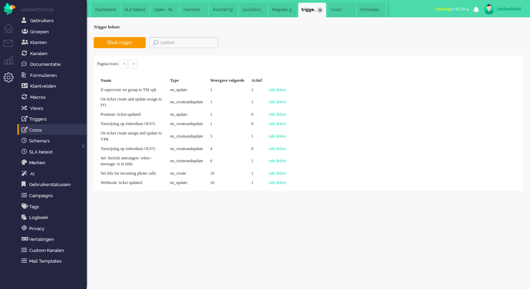
click at [322, 8] on div "Close tab" at bounding box center [320, 10] width 6 height 6
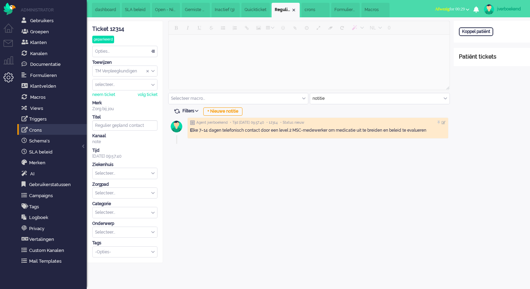
click at [339, 8] on span "Formulieren" at bounding box center [345, 10] width 22 height 6
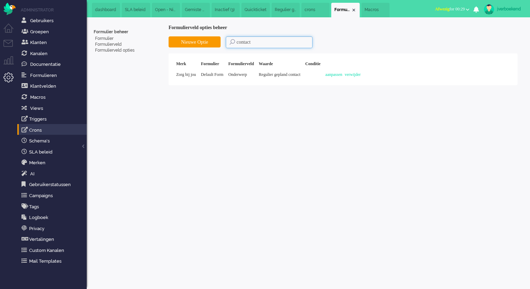
drag, startPoint x: 263, startPoint y: 41, endPoint x: 236, endPoint y: 42, distance: 27.1
click at [236, 42] on input "contact" at bounding box center [269, 42] width 87 height 12
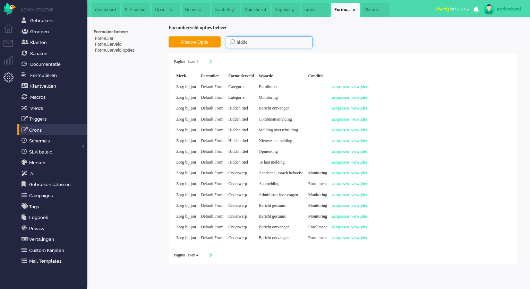
type input "hidden"
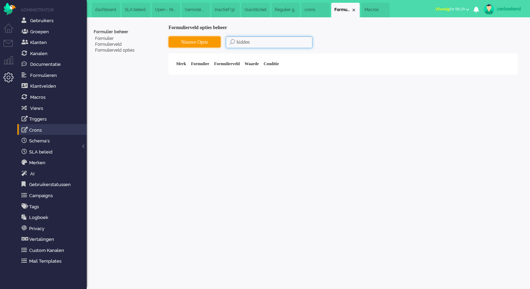
drag, startPoint x: 267, startPoint y: 44, endPoint x: 211, endPoint y: 44, distance: 56.2
click at [211, 44] on div "Nieuwe Optie hidden" at bounding box center [343, 42] width 349 height 12
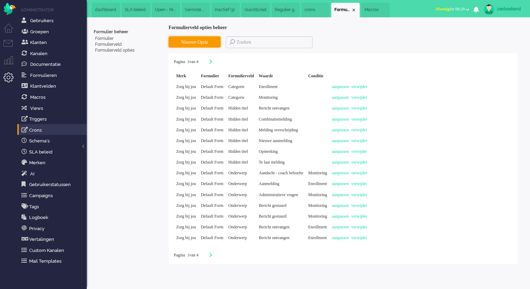
click at [201, 45] on button "Nieuwe Optie" at bounding box center [195, 41] width 52 height 11
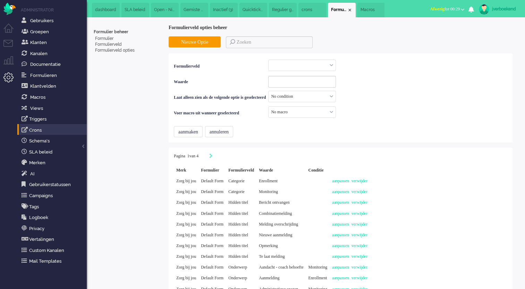
click at [323, 66] on input "text" at bounding box center [301, 65] width 67 height 11
type input "de"
click at [317, 94] on span "Default Form - Hidden titel" at bounding box center [295, 96] width 46 height 6
click at [336, 84] on input at bounding box center [302, 82] width 68 height 12
paste input "Regulier gepland contact"
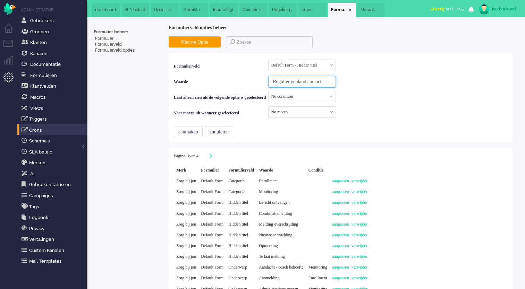
click at [336, 83] on input "Regulier gepland contact" at bounding box center [302, 82] width 68 height 12
type input "Regulier gepland contact hartfalen protocol"
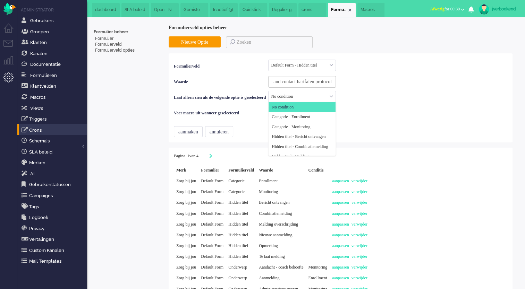
click at [328, 99] on input "text" at bounding box center [301, 96] width 67 height 11
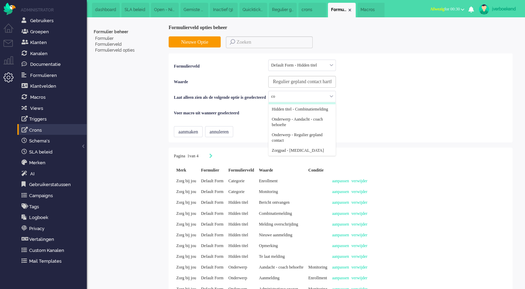
scroll to position [0, 0]
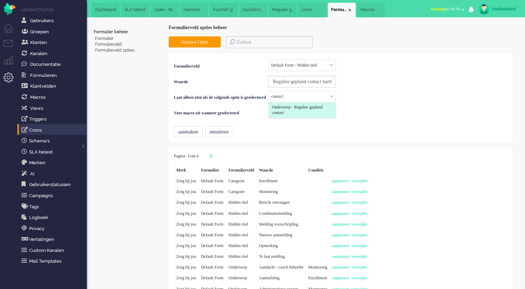
type input "contact"
click at [332, 110] on span "Onderwerp - Regulier gepland contact" at bounding box center [302, 109] width 61 height 11
click at [199, 134] on button "aanmaken" at bounding box center [188, 131] width 29 height 11
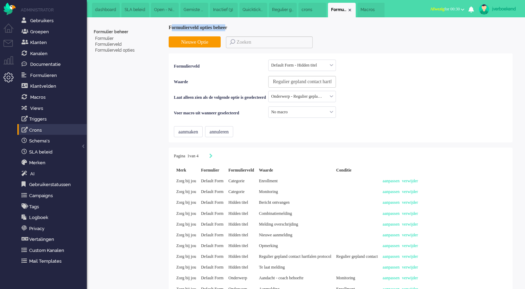
drag, startPoint x: 171, startPoint y: 28, endPoint x: 243, endPoint y: 26, distance: 72.5
click at [243, 26] on div "Formulierveld opties beheer" at bounding box center [341, 27] width 344 height 7
drag, startPoint x: 243, startPoint y: 26, endPoint x: 222, endPoint y: 31, distance: 21.9
click at [226, 30] on div "Formulierveld opties beheer" at bounding box center [341, 27] width 344 height 7
click at [171, 28] on div "Formulierveld opties beheer" at bounding box center [341, 27] width 344 height 7
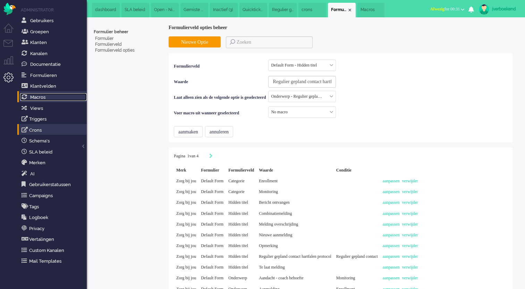
click at [43, 99] on span "Macros" at bounding box center [37, 97] width 15 height 5
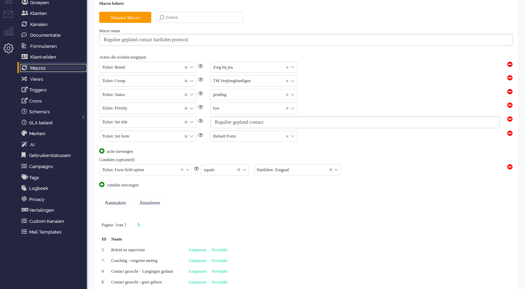
scroll to position [36, 0]
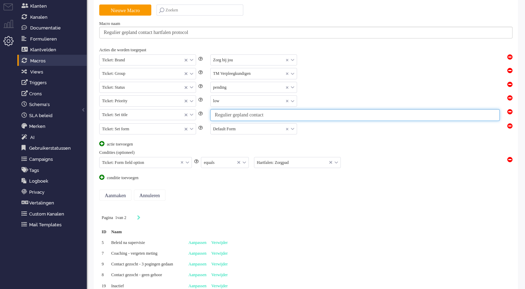
drag, startPoint x: 288, startPoint y: 112, endPoint x: 214, endPoint y: 119, distance: 75.0
click at [214, 119] on input "Regulier gepland contact" at bounding box center [354, 115] width 289 height 12
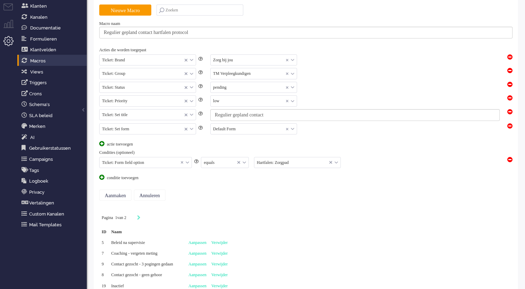
click at [370, 144] on div "Ticket: Brand Ticket: Brand Ticket: Channel Ticket: Group Ticket: Status Ticket…" at bounding box center [305, 100] width 413 height 94
click at [101, 143] on span at bounding box center [101, 143] width 5 height 5
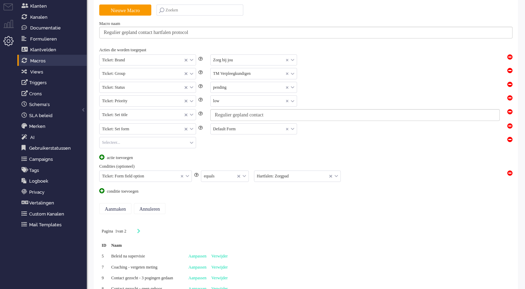
click at [117, 144] on input "text" at bounding box center [148, 142] width 96 height 11
type input "fo"
click at [122, 152] on span "Ticket: Set form" at bounding box center [116, 154] width 27 height 6
click at [213, 141] on input "text" at bounding box center [254, 142] width 86 height 11
click at [175, 144] on input "text" at bounding box center [148, 142] width 96 height 11
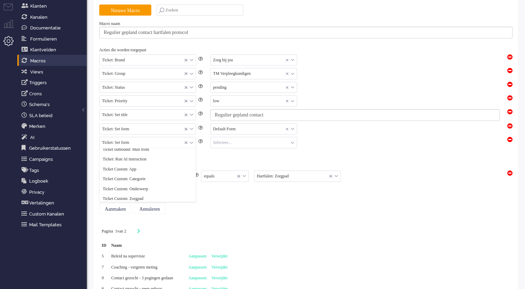
scroll to position [124, 0]
drag, startPoint x: 144, startPoint y: 141, endPoint x: 105, endPoint y: 142, distance: 38.2
click at [105, 142] on input "text" at bounding box center [148, 142] width 96 height 11
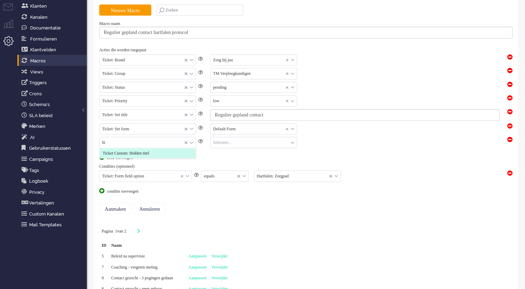
type input "hi"
click at [130, 155] on span "Ticket Custom: Hidden titel" at bounding box center [126, 154] width 46 height 6
click at [237, 143] on input "text" at bounding box center [254, 142] width 86 height 11
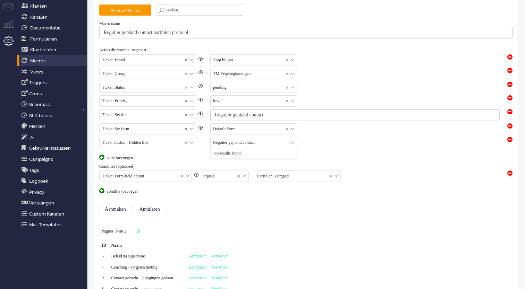
type input "Regulier gepland contact"
click at [327, 142] on div "Selecteer... Clear Bericht ontvangen Combinatiemelding [PERSON_NAME] overschrij…" at bounding box center [354, 142] width 289 height 11
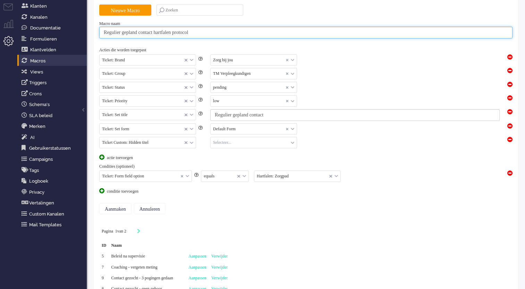
click at [224, 31] on input "Regulier gepland contact hartfalen protocol" at bounding box center [305, 33] width 413 height 12
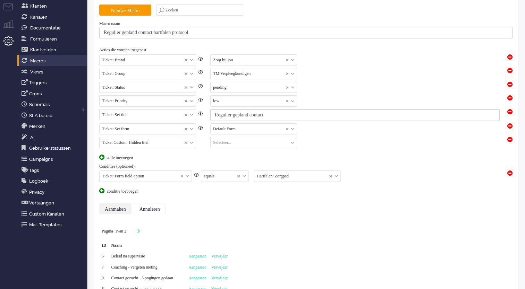
click at [127, 208] on input "Aanmaken" at bounding box center [115, 208] width 32 height 11
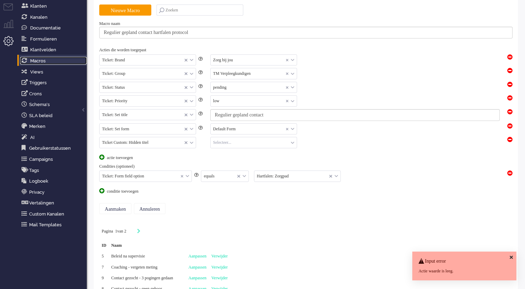
click at [42, 63] on span "Macros" at bounding box center [37, 60] width 15 height 5
click at [511, 138] on span at bounding box center [509, 139] width 5 height 5
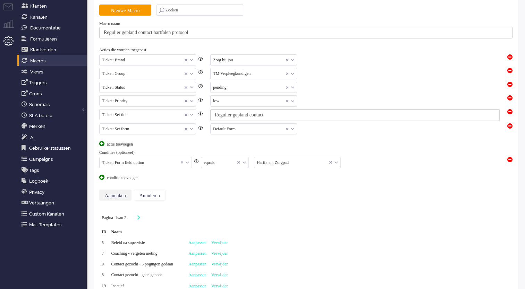
click at [121, 194] on input "Aanmaken" at bounding box center [115, 195] width 32 height 11
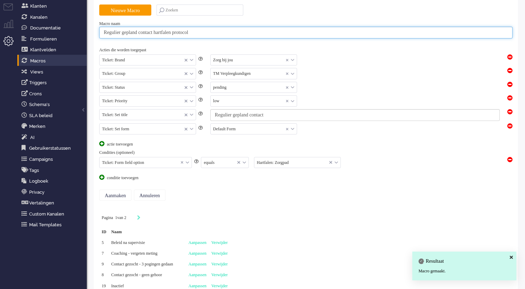
drag, startPoint x: 213, startPoint y: 34, endPoint x: 88, endPoint y: 40, distance: 125.0
click at [88, 40] on div "Macro beheer Nieuwe Macro Macro naam Regulier gepland contact hartfalen protoco…" at bounding box center [306, 202] width 438 height 442
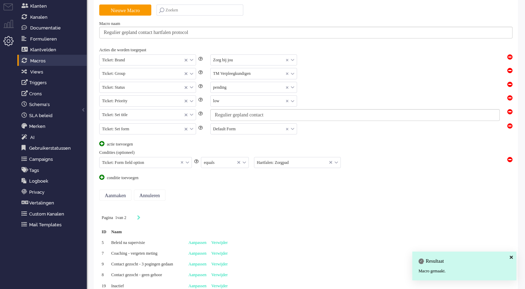
click at [193, 6] on input "text" at bounding box center [199, 10] width 87 height 11
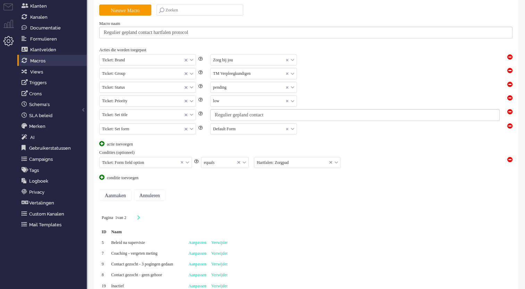
paste input "Regulier gepland contact hartfalen protocol"
type input "Regulier gepland contact hartfalen protocol"
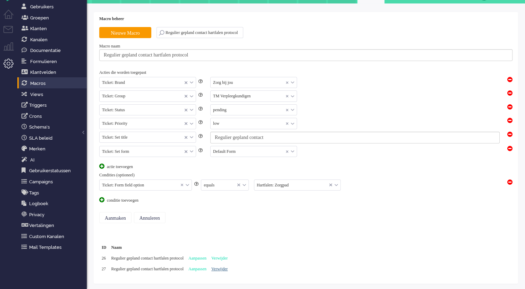
click at [228, 268] on link "Verwijder" at bounding box center [219, 269] width 16 height 5
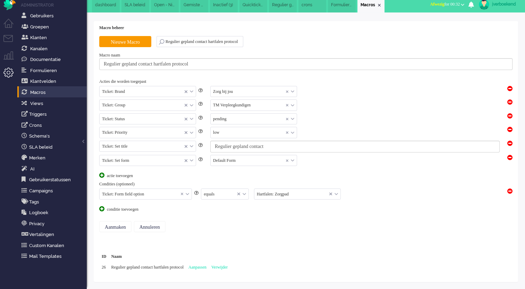
scroll to position [3, 0]
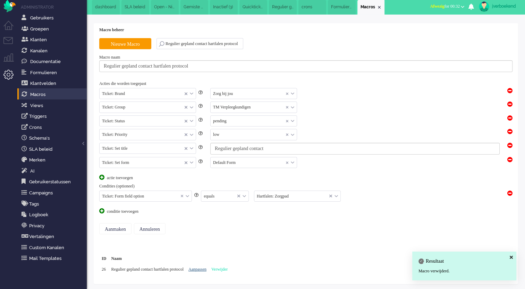
click at [206, 268] on link "Aanpassen" at bounding box center [197, 269] width 18 height 5
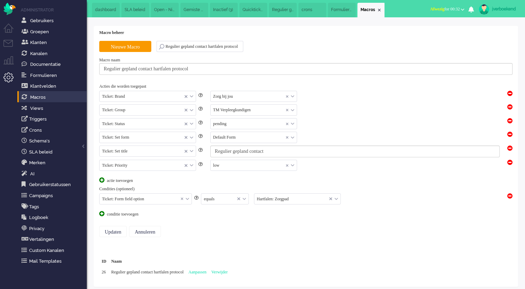
click at [102, 180] on span at bounding box center [101, 180] width 5 height 5
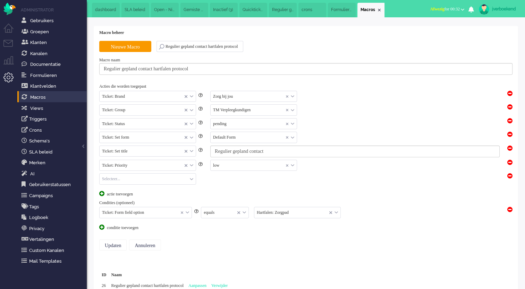
click at [108, 178] on input "text" at bounding box center [148, 179] width 96 height 11
type input "hid"
click at [117, 188] on span "Ticket Custom: Hidden titel" at bounding box center [126, 190] width 46 height 6
click at [241, 180] on input "text" at bounding box center [254, 179] width 86 height 11
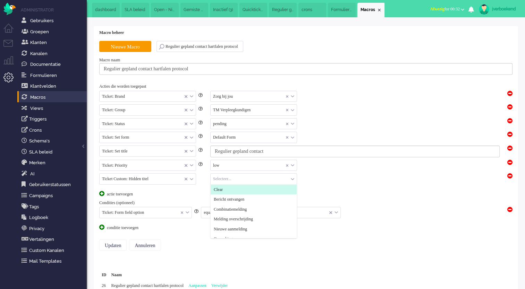
click at [168, 191] on div "Ticket: Brand Ticket: Brand Ticket: Channel Ticket: Group Ticket: Status Ticket…" at bounding box center [305, 143] width 413 height 108
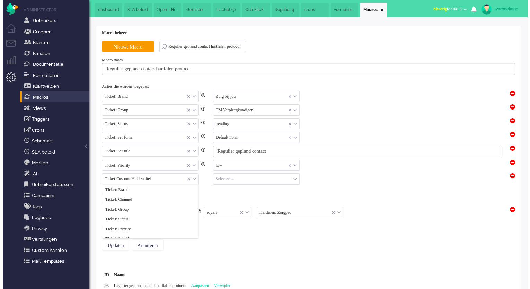
scroll to position [124, 0]
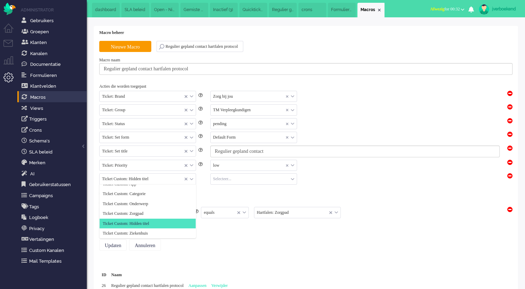
drag, startPoint x: 100, startPoint y: 180, endPoint x: 177, endPoint y: 174, distance: 76.5
click at [177, 174] on input "text" at bounding box center [148, 179] width 96 height 11
click at [11, 8] on img "Omnidesk" at bounding box center [9, 9] width 12 height 12
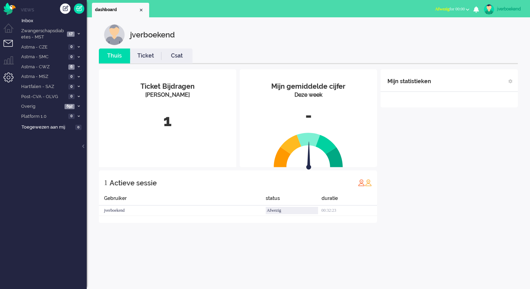
click at [5, 78] on li "Admin menu" at bounding box center [11, 80] width 16 height 16
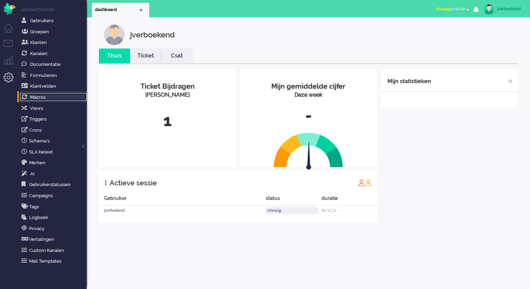
click at [41, 100] on link "Macros" at bounding box center [53, 97] width 67 height 8
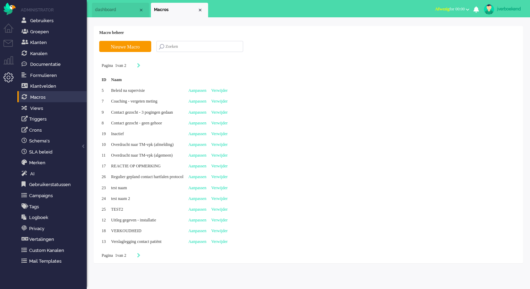
click at [210, 51] on input "text" at bounding box center [199, 46] width 87 height 11
paste input "Regulier gepland contact hartfalen protocol"
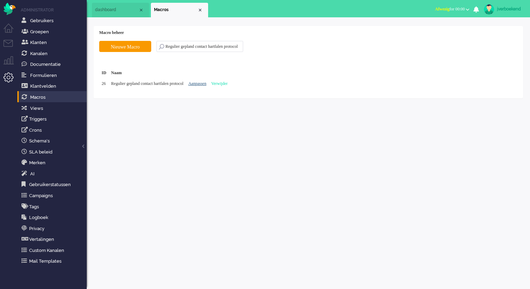
type input "Regulier gepland contact hartfalen protocol"
click at [206, 85] on link "Aanpassen" at bounding box center [197, 83] width 18 height 5
type input "Regulier gepland contact hartfalen protocol"
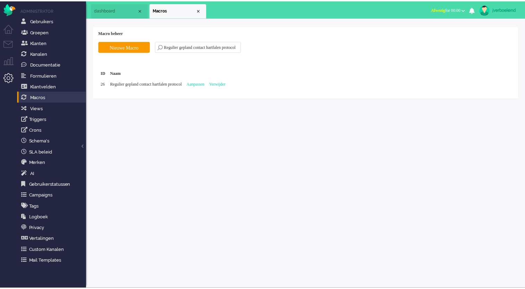
scroll to position [0, 0]
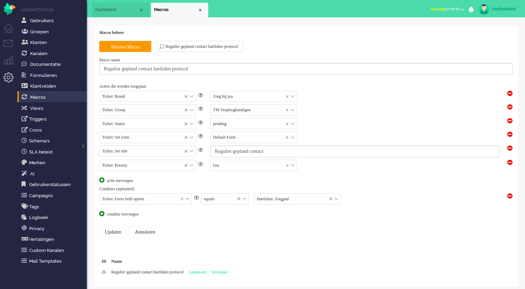
click at [101, 179] on span at bounding box center [101, 180] width 5 height 5
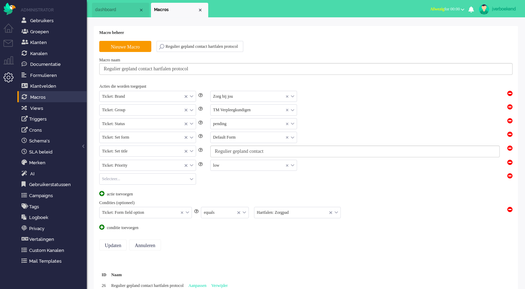
click at [119, 178] on input "text" at bounding box center [148, 179] width 96 height 11
type input "hi"
click at [182, 181] on input "text" at bounding box center [148, 179] width 96 height 11
type input "hi"
click at [168, 190] on li "Ticket Custom: Hidden titel" at bounding box center [148, 190] width 96 height 10
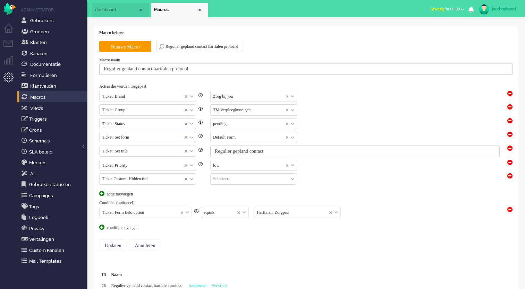
click at [230, 180] on input "text" at bounding box center [254, 179] width 86 height 11
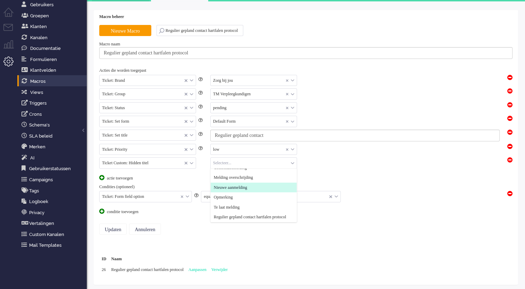
scroll to position [17, 0]
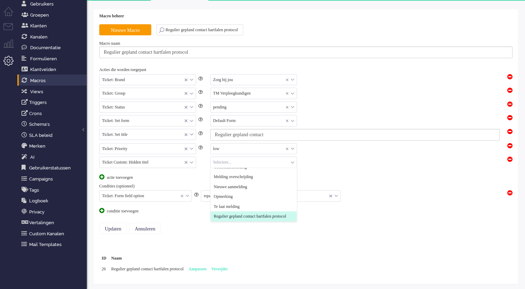
click at [258, 214] on span "Regulier gepland contact hartfalen protocol" at bounding box center [250, 217] width 72 height 6
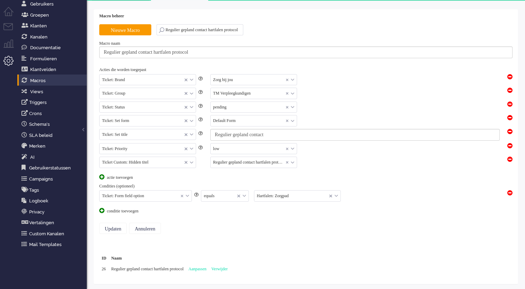
drag, startPoint x: 359, startPoint y: 173, endPoint x: 361, endPoint y: 177, distance: 4.1
click at [360, 173] on div "Ticket: Brand Ticket: Brand Ticket: Channel Ticket: Group Ticket: Status Ticket…" at bounding box center [305, 127] width 413 height 108
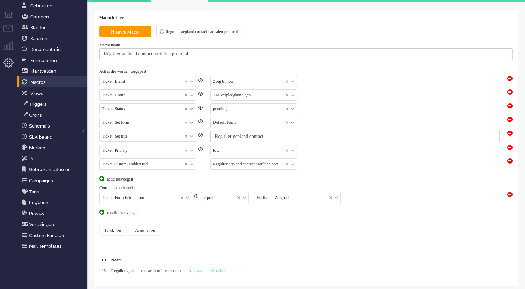
scroll to position [15, 0]
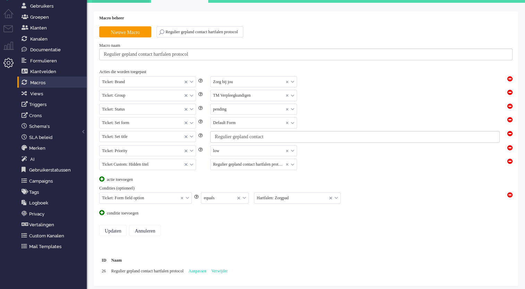
click at [101, 178] on span at bounding box center [101, 179] width 5 height 5
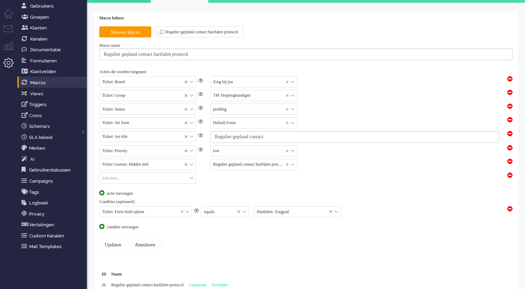
click at [108, 178] on input "text" at bounding box center [148, 178] width 96 height 11
type input "zor"
click at [115, 186] on span "Ticket Custom: Zorgpad" at bounding box center [123, 189] width 41 height 6
click at [212, 175] on input "text" at bounding box center [254, 178] width 86 height 11
type input "hart"
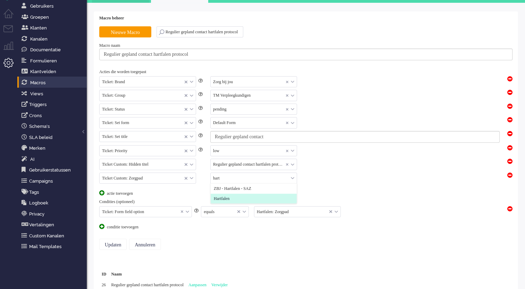
click at [236, 197] on li "Hartfalen" at bounding box center [254, 199] width 86 height 10
click at [511, 207] on span at bounding box center [509, 208] width 5 height 5
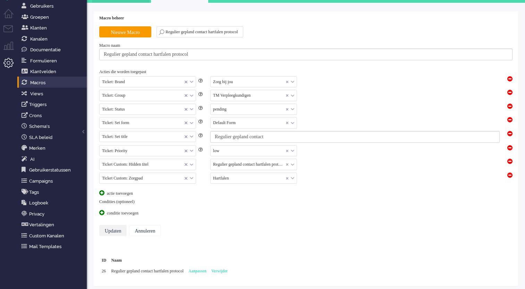
click at [113, 230] on input "Updaten" at bounding box center [112, 230] width 27 height 11
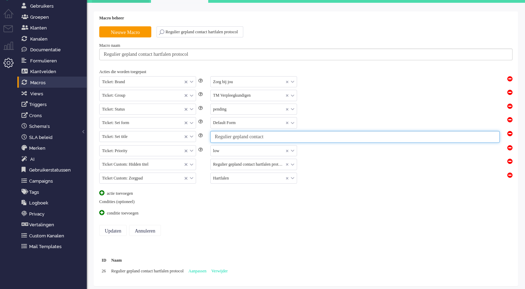
drag, startPoint x: 278, startPoint y: 137, endPoint x: 214, endPoint y: 137, distance: 64.5
click at [214, 137] on input "Regulier gepland contact" at bounding box center [354, 137] width 289 height 12
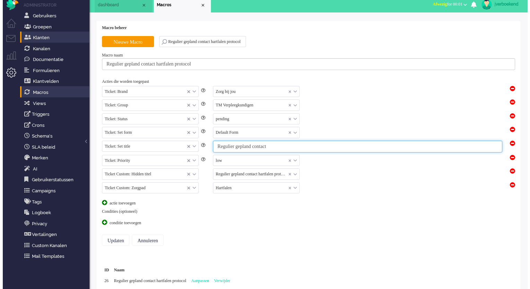
scroll to position [0, 0]
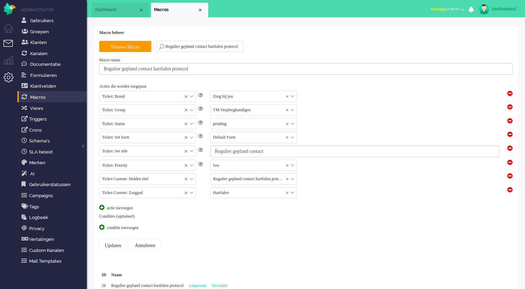
click at [8, 43] on li "Tickets menu" at bounding box center [11, 48] width 16 height 16
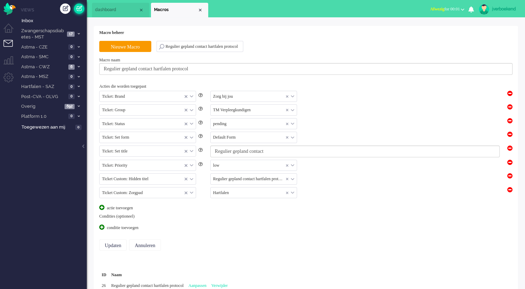
click at [79, 9] on link at bounding box center [79, 8] width 10 height 10
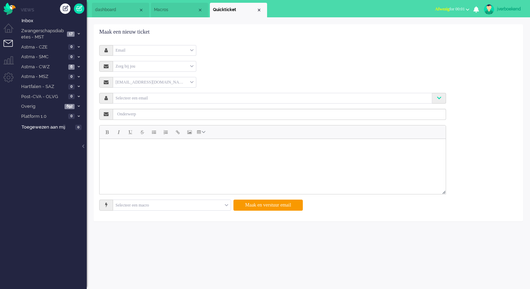
click at [144, 48] on div "Email" at bounding box center [154, 50] width 83 height 11
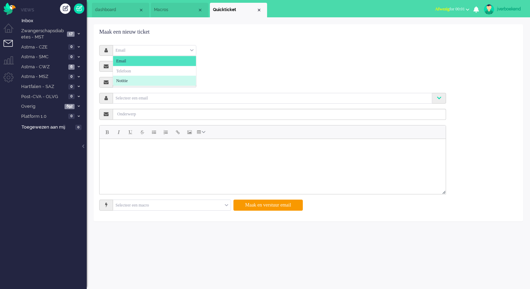
click at [133, 77] on li "Notitie" at bounding box center [154, 81] width 83 height 10
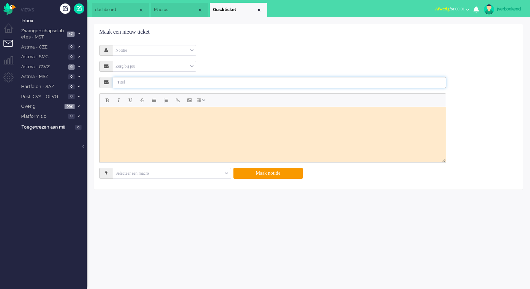
click at [134, 83] on input "text" at bounding box center [279, 82] width 333 height 11
click at [139, 71] on form "Notitie Email Telefoon Notitie Zorg bij jou Selecteer Zorg bij jou Selecteer ee…" at bounding box center [272, 112] width 336 height 134
click at [145, 177] on input "text" at bounding box center [172, 173] width 118 height 11
type input "Regulier gepland contact"
click at [150, 185] on span "Regulier gepland contact hartfalen protocol" at bounding box center [152, 184] width 72 height 6
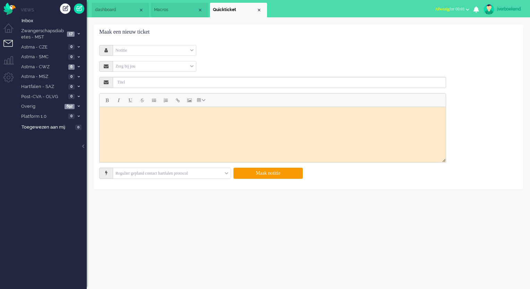
type input "Regulier gepland contact"
click at [256, 174] on button "Maak notitie" at bounding box center [267, 173] width 69 height 11
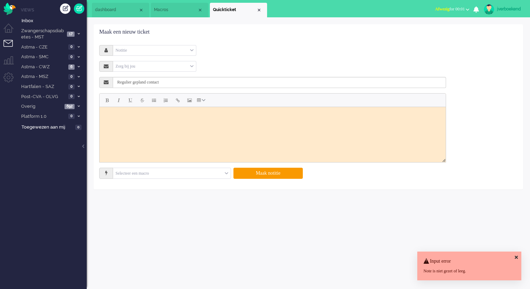
click at [235, 124] on html at bounding box center [273, 115] width 346 height 17
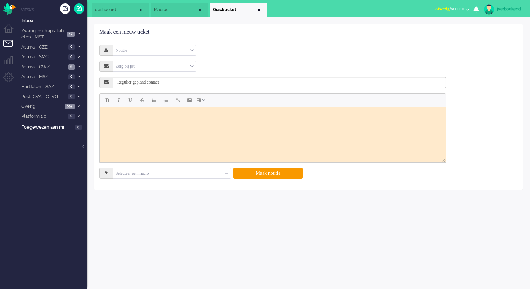
paste body "Rich Text Area. Press ALT-0 for help."
click at [163, 114] on body "Regulier gepland contact" at bounding box center [272, 116] width 341 height 12
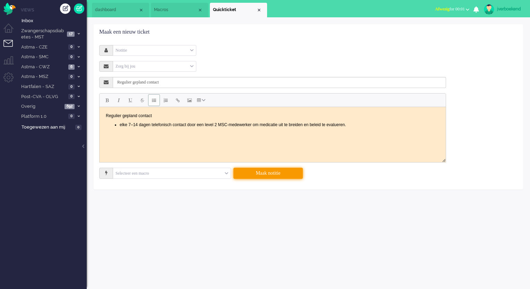
click at [275, 176] on button "Maak notitie" at bounding box center [267, 173] width 69 height 11
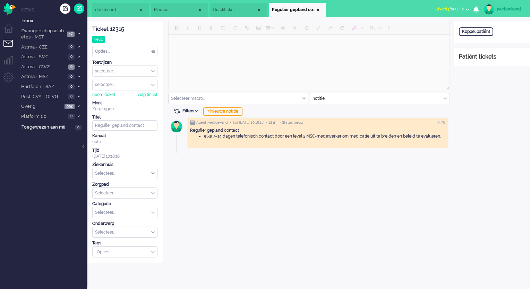
click at [165, 9] on span "Macros" at bounding box center [175, 10] width 43 height 6
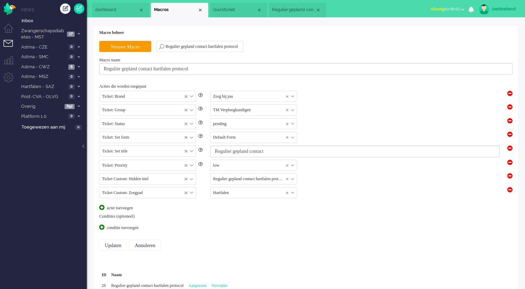
click at [101, 207] on span at bounding box center [101, 207] width 5 height 5
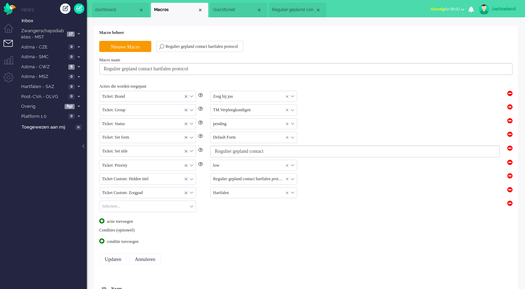
click at [113, 208] on input "text" at bounding box center [148, 206] width 96 height 11
type input "stat"
click at [116, 215] on span "Ticket: Status" at bounding box center [114, 217] width 23 height 6
click at [229, 208] on input "text" at bounding box center [254, 206] width 86 height 11
type input "pend"
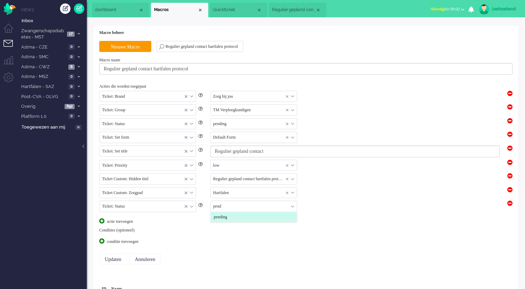
click at [227, 218] on span "pending" at bounding box center [221, 217] width 14 height 6
click at [119, 260] on input "Updaten" at bounding box center [112, 259] width 27 height 11
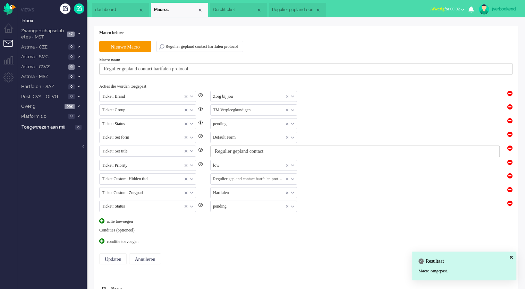
click at [102, 220] on span at bounding box center [101, 221] width 5 height 5
click at [102, 220] on input "text" at bounding box center [148, 220] width 96 height 11
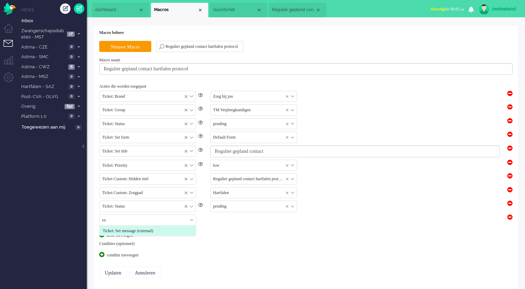
drag, startPoint x: 114, startPoint y: 221, endPoint x: 84, endPoint y: 223, distance: 29.5
click at [85, 221] on div "Thuis Dashboard [GEOGRAPHIC_DATA] Volgen [GEOGRAPHIC_DATA] release_2.1.2 Views …" at bounding box center [262, 144] width 525 height 289
type input "in"
click at [143, 229] on span "Ticket: Set note (internal)" at bounding box center [124, 231] width 43 height 6
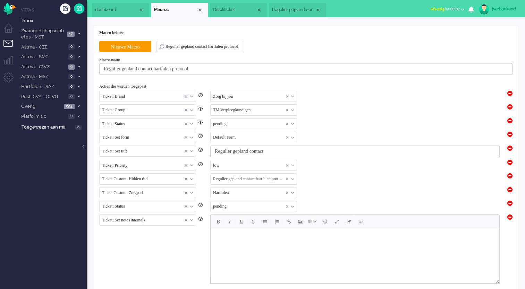
click at [256, 239] on body "Rich Text Area. Press ALT-0 for help." at bounding box center [354, 237] width 283 height 12
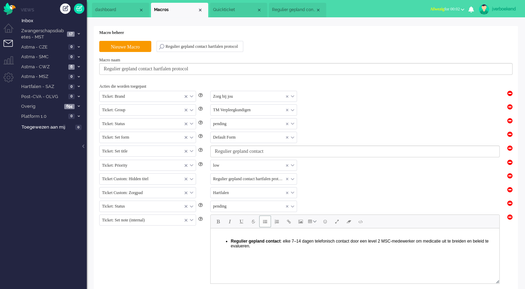
click at [232, 241] on strong "Regulier gepland contact" at bounding box center [256, 241] width 50 height 5
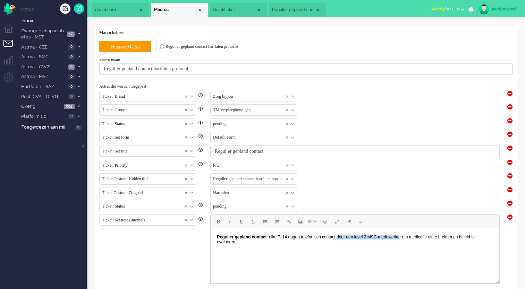
drag, startPoint x: 336, startPoint y: 237, endPoint x: 400, endPoint y: 238, distance: 63.8
click at [400, 238] on body "Regulier gepland contact : elke 7–14 dagen telefonisch contact door een level 2…" at bounding box center [354, 239] width 283 height 17
click at [158, 258] on div "Ticket: Set note (internal) Ticket: Brand Ticket: Channel Ticket: Group Ticket:…" at bounding box center [150, 249] width 103 height 69
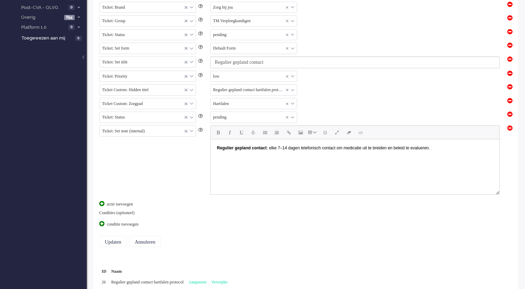
scroll to position [102, 0]
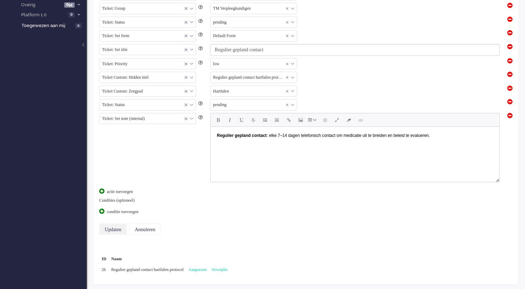
click at [119, 229] on input "Updaten" at bounding box center [112, 229] width 27 height 11
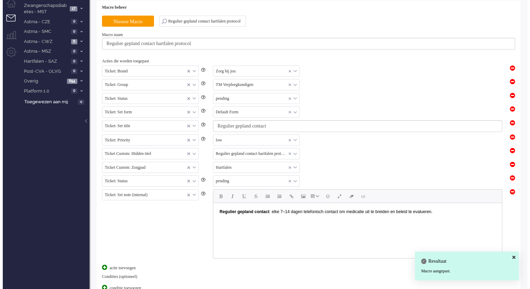
scroll to position [0, 0]
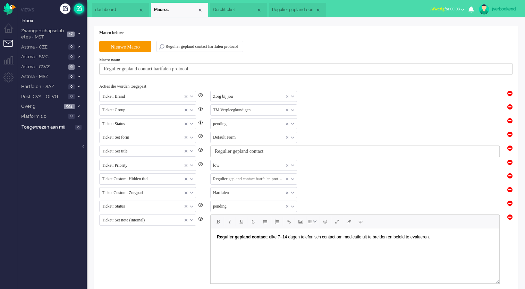
click at [80, 7] on link at bounding box center [79, 8] width 10 height 10
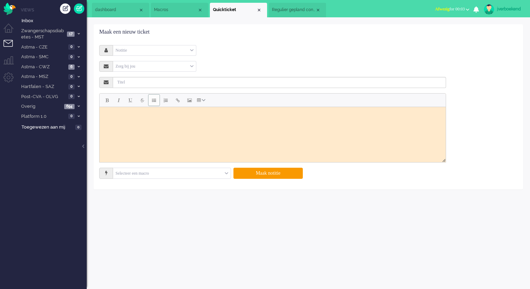
click at [132, 177] on input "text" at bounding box center [172, 173] width 118 height 11
type input "• Regulier gepland contact: elke 7–14 dagen telefonisch contact door een level …"
type input "contac"
click at [189, 206] on span "Regulier gepland contact hartfalen protocol" at bounding box center [152, 204] width 72 height 6
type input "Regulier gepland contact"
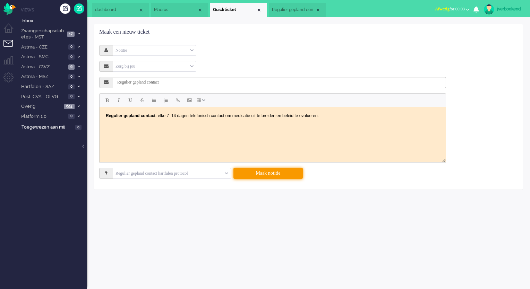
click at [268, 174] on button "Maak notitie" at bounding box center [267, 173] width 69 height 11
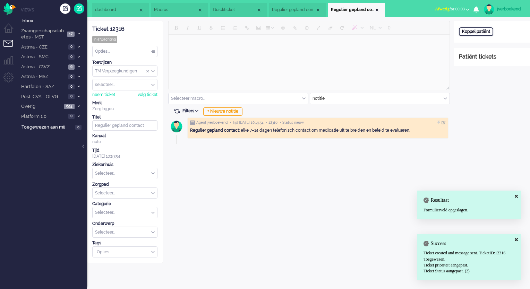
click at [477, 31] on div "Koppel patiënt" at bounding box center [476, 31] width 34 height 9
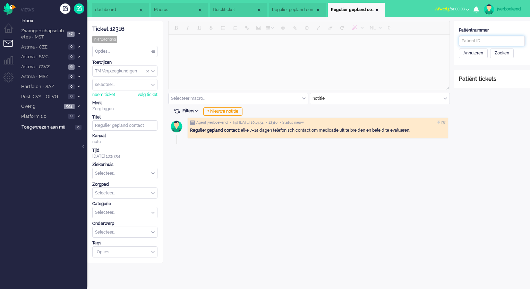
click at [481, 41] on input "text" at bounding box center [492, 41] width 66 height 10
click at [482, 55] on div "Annuleren" at bounding box center [473, 54] width 29 height 10
click at [116, 28] on div "Ticket 12316" at bounding box center [124, 29] width 65 height 8
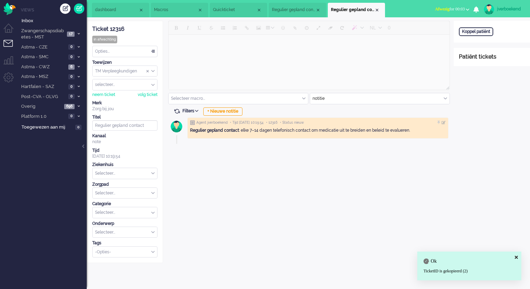
copy div "12316"
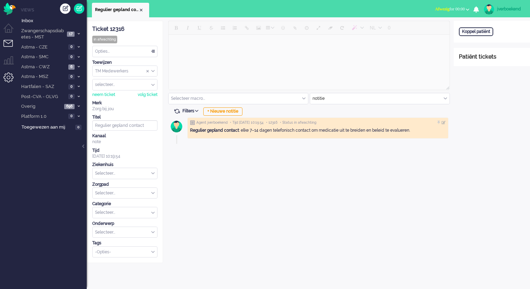
click at [11, 80] on li "Admin menu" at bounding box center [11, 80] width 16 height 16
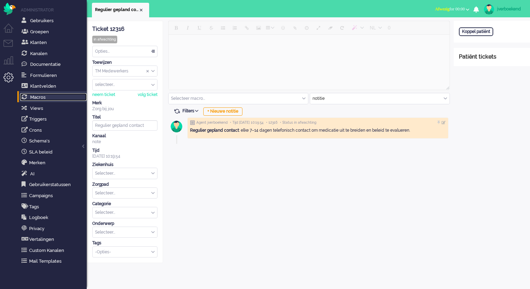
click at [58, 97] on link "Macros" at bounding box center [53, 97] width 67 height 8
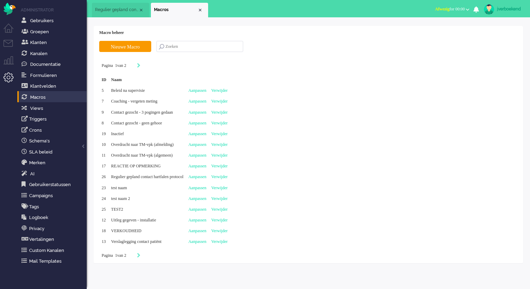
click at [172, 49] on input "text" at bounding box center [199, 46] width 87 height 11
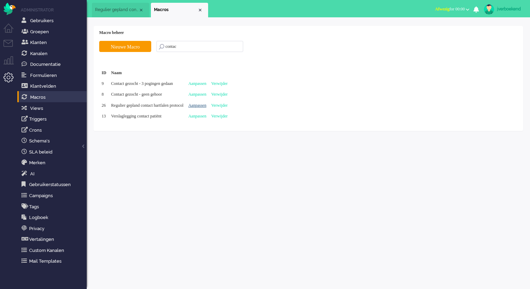
type input "contac"
click at [206, 105] on link "Aanpassen" at bounding box center [197, 105] width 18 height 5
type input "Regulier gepland contact hartfalen protocol"
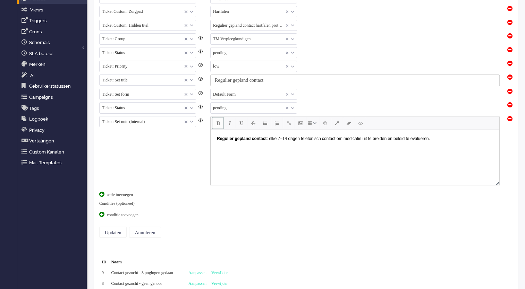
scroll to position [100, 0]
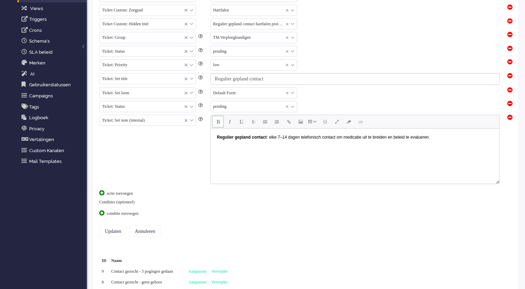
click at [511, 90] on span at bounding box center [509, 89] width 5 height 5
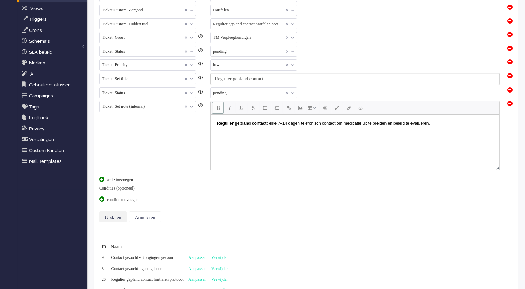
click at [126, 213] on input "Updaten" at bounding box center [112, 217] width 27 height 11
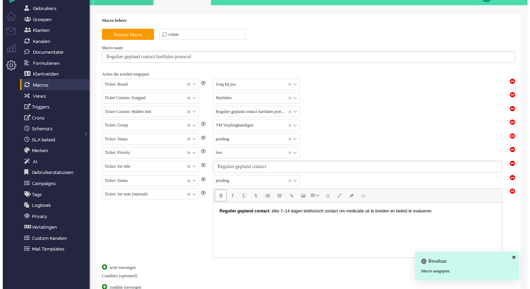
scroll to position [0, 0]
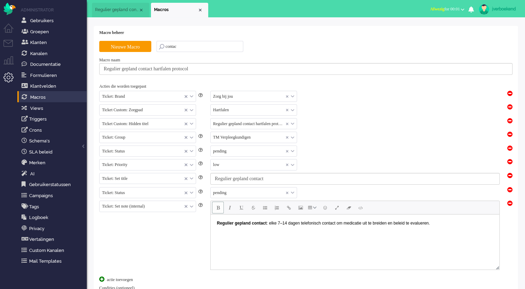
click at [133, 12] on span "Regulier gepland contact" at bounding box center [116, 10] width 43 height 6
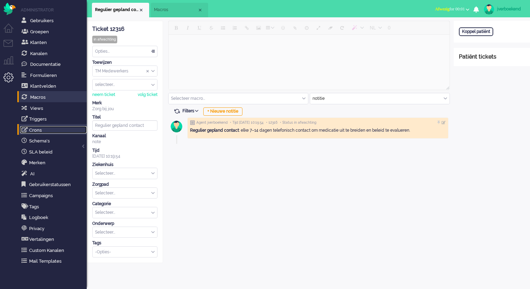
click at [36, 132] on link "Crons" at bounding box center [53, 130] width 67 height 8
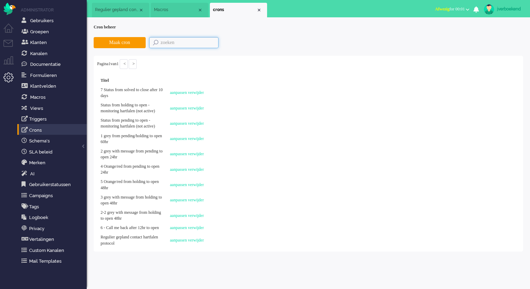
click at [178, 44] on input "text" at bounding box center [183, 42] width 69 height 11
click at [178, 248] on td "aanpassen verwijder" at bounding box center [186, 240] width 41 height 15
click at [179, 248] on td "aanpassen verwijder" at bounding box center [186, 240] width 41 height 15
click at [179, 243] on link "aanpassen" at bounding box center [178, 240] width 17 height 5
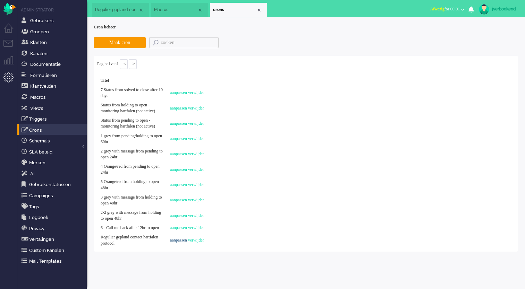
select select "brand_id"
select select "equals"
select select "form_field_option_id"
select select "equals"
select select "46"
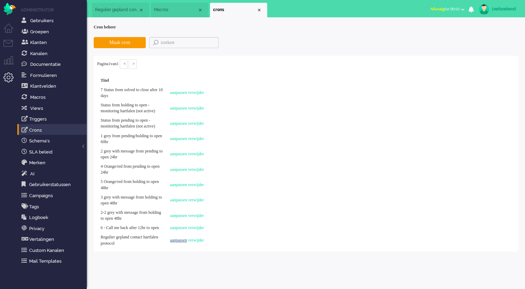
select select "form_field_option_id"
select select "equals"
select select "23"
select select "last_update"
select select "older than"
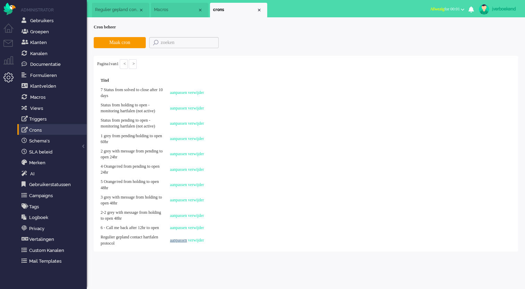
select select "status"
select select "open"
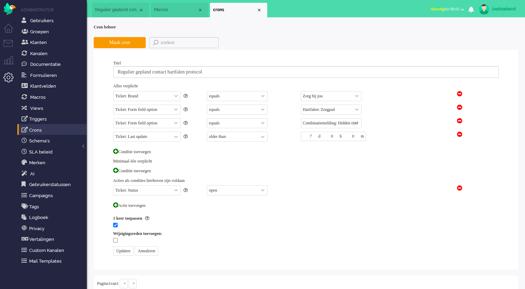
click at [460, 94] on span at bounding box center [459, 93] width 5 height 5
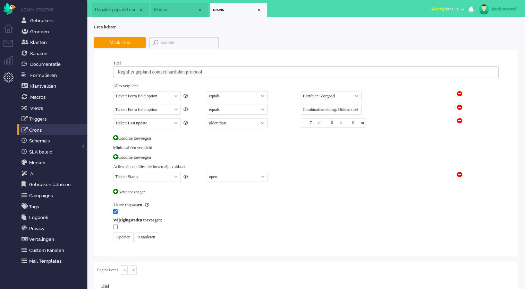
click at [460, 94] on span at bounding box center [459, 93] width 5 height 5
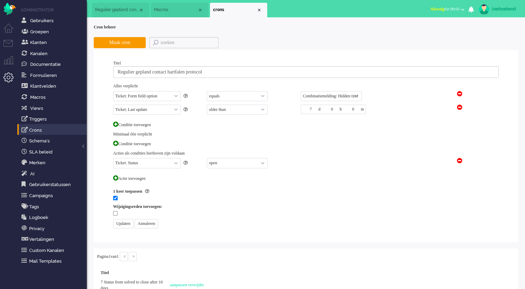
click at [460, 94] on span at bounding box center [459, 93] width 5 height 5
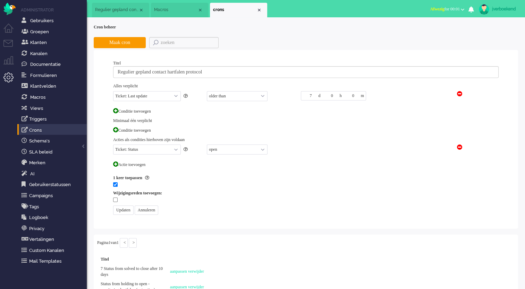
click at [115, 111] on span at bounding box center [115, 110] width 5 height 5
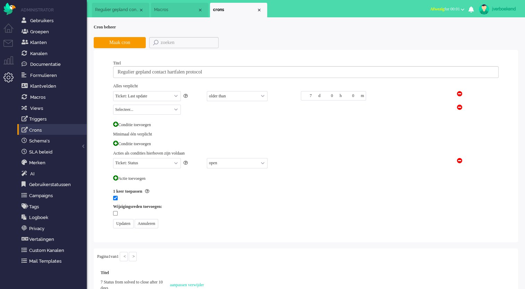
click at [117, 111] on select "Selecteer... Ticket: Brand Ticket: Channel Ticket: Group Ticket: Internal addre…" at bounding box center [147, 110] width 68 height 10
select select "status"
click at [113, 105] on select "Selecteer... Ticket: Brand Ticket: Channel Ticket: Group Ticket: Internal addre…" at bounding box center [147, 110] width 68 height 10
click at [224, 110] on select "Selecteer... equals not equals less than greater than" at bounding box center [237, 110] width 61 height 10
select select "equals"
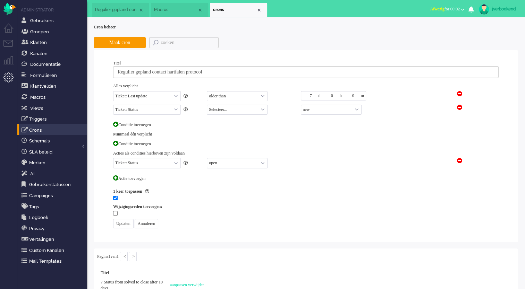
click at [207, 105] on select "Selecteer... equals not equals less than greater than" at bounding box center [237, 110] width 61 height 10
click at [307, 110] on select "new open pending holding solved closed" at bounding box center [331, 110] width 61 height 10
select select "pending"
click at [301, 105] on select "new open pending holding solved closed" at bounding box center [331, 110] width 61 height 10
click at [115, 126] on span at bounding box center [115, 124] width 5 height 5
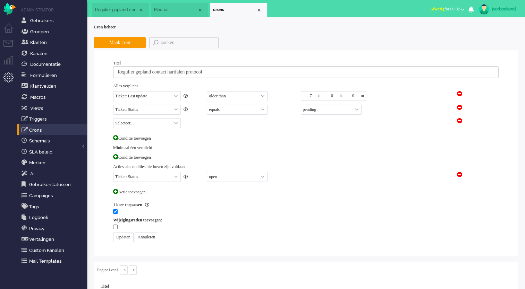
click at [136, 123] on select "Selecteer... Ticket: Brand Ticket: Channel Ticket: Group Ticket: Internal addre…" at bounding box center [147, 123] width 68 height 10
select select "priority"
click at [113, 118] on select "Selecteer... Ticket: Brand Ticket: Channel Ticket: Group Ticket: Internal addre…" at bounding box center [147, 123] width 68 height 10
click at [223, 124] on select "Selecteer... equals not equals" at bounding box center [237, 123] width 61 height 10
select select "equals"
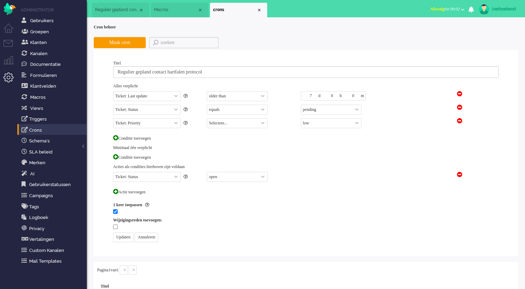
click at [207, 118] on select "Selecteer... equals not equals" at bounding box center [237, 123] width 61 height 10
click at [117, 138] on span at bounding box center [115, 137] width 5 height 5
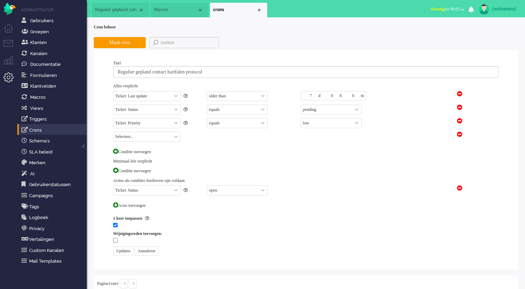
click at [122, 137] on select "Selecteer... Ticket: Brand Ticket: Channel Ticket: Group Ticket: Internal addre…" at bounding box center [147, 137] width 68 height 10
select select "channel_id"
click at [113, 132] on select "Selecteer... Ticket: Brand Ticket: Channel Ticket: Group Ticket: Internal addre…" at bounding box center [147, 137] width 68 height 10
click at [223, 137] on select "Selecteer... equals not equals" at bounding box center [237, 137] width 61 height 10
select select "equals"
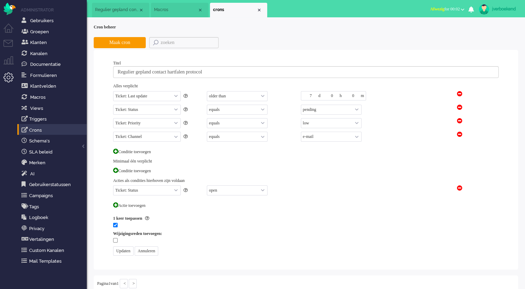
click at [207, 132] on select "Selecteer... equals not equals" at bounding box center [237, 137] width 61 height 10
click at [314, 135] on select "e-mail telephone twitter facebook_pm twitter_pm telephone outbound chat whatsap…" at bounding box center [331, 137] width 61 height 10
select select "12"
click at [301, 132] on select "e-mail telephone twitter facebook_pm twitter_pm telephone outbound chat whatsap…" at bounding box center [331, 137] width 61 height 10
click at [115, 149] on span at bounding box center [115, 151] width 5 height 5
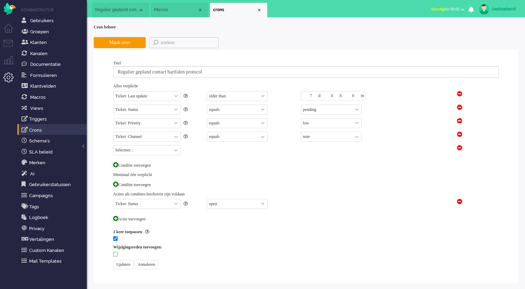
click at [129, 151] on select "Selecteer... Ticket: Brand Ticket: Channel Ticket: Group Ticket: Internal addre…" at bounding box center [147, 150] width 68 height 10
select select "form_field_option_id"
click at [113, 145] on select "Selecteer... Ticket: Brand Ticket: Channel Ticket: Group Ticket: Internal addre…" at bounding box center [147, 150] width 68 height 10
click at [222, 150] on select "Selecteer... equals not equals" at bounding box center [237, 150] width 61 height 10
select select "equals"
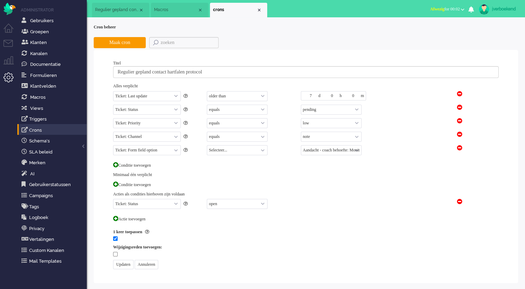
click at [207, 145] on select "Selecteer... equals not equals" at bounding box center [237, 150] width 61 height 10
click at [330, 148] on select "Aandacht - coach behoefte: Monitoring Onderwerp Aanmelding: Enrollment Onderwer…" at bounding box center [331, 150] width 61 height 10
select select "27"
drag, startPoint x: 460, startPoint y: 147, endPoint x: 454, endPoint y: 154, distance: 10.1
click at [460, 147] on span at bounding box center [459, 147] width 5 height 5
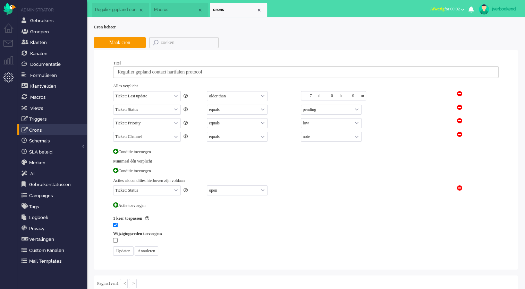
click at [272, 159] on div "Minimaal één verplicht" at bounding box center [305, 162] width 385 height 6
click at [126, 249] on input "Updaten" at bounding box center [123, 251] width 20 height 9
click at [177, 13] on span "Macros" at bounding box center [175, 10] width 43 height 6
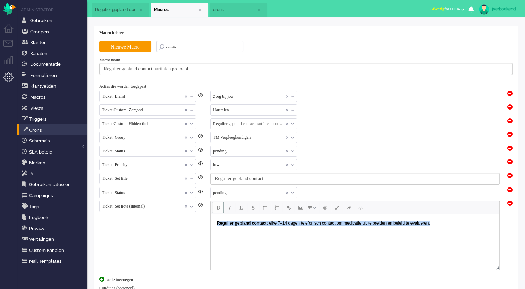
drag, startPoint x: 440, startPoint y: 223, endPoint x: 417, endPoint y: 444, distance: 222.2
click at [211, 230] on html "Regulier gepland contact : elke 7–14 dagen telefonisch contact om medicatie uit…" at bounding box center [355, 223] width 289 height 17
paste body "Rich Text Area. Press ALT-0 for help."
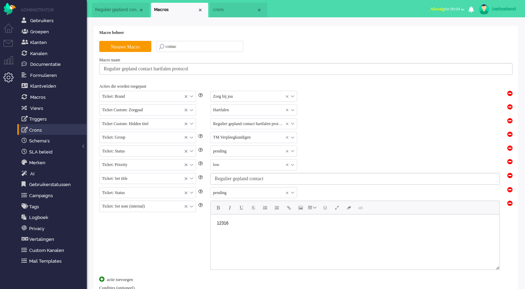
click at [311, 232] on html "12316" at bounding box center [355, 223] width 289 height 17
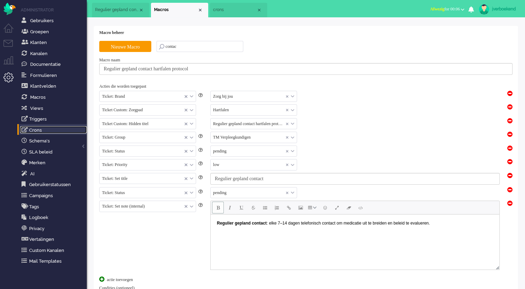
click at [51, 129] on link "Crons" at bounding box center [53, 130] width 67 height 8
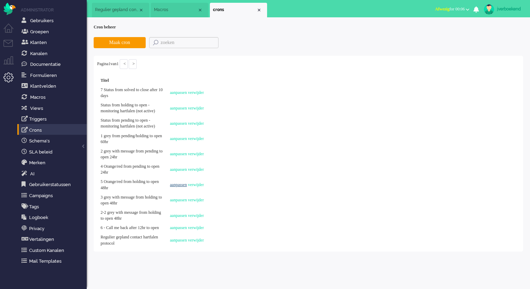
click at [176, 187] on link "aanpassen" at bounding box center [178, 184] width 17 height 5
select select "last_update"
select select "older than"
select select "status"
select select "equals"
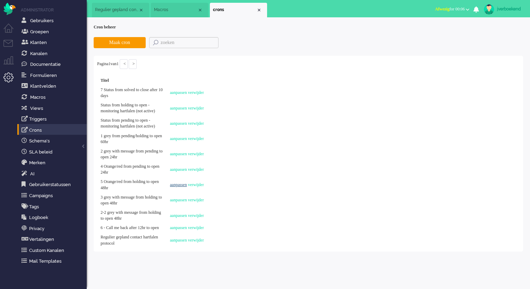
select select "holding"
select select "priority"
select select "equals"
select select "high"
select select "priority"
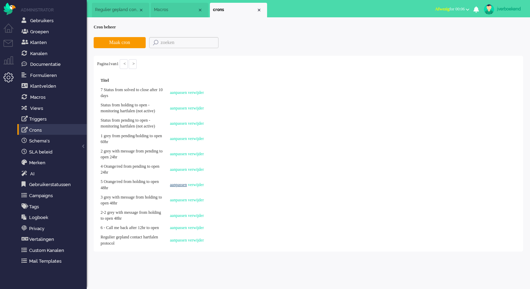
select select "equals"
select select "urgent"
select select "status"
select select "open"
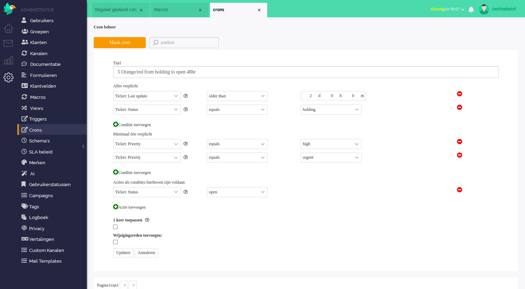
click at [136, 9] on span "Regulier gepland contact" at bounding box center [116, 10] width 43 height 6
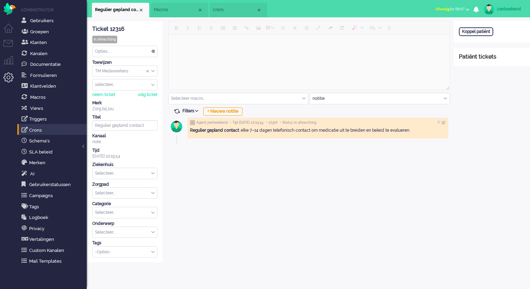
click at [129, 233] on input "text" at bounding box center [125, 232] width 65 height 11
click at [130, 243] on span "Regulier gepland contact" at bounding box center [120, 243] width 49 height 6
click at [143, 175] on input "text" at bounding box center [125, 173] width 65 height 11
click at [101, 214] on input "text" at bounding box center [125, 212] width 65 height 11
click at [226, 213] on div "NL 0 Selecteer macro... Beleid na supervisie Coaching - vergeten meting Contact…" at bounding box center [308, 142] width 291 height 242
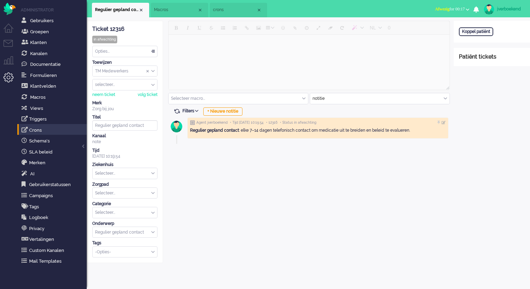
click at [122, 52] on div "Opties..." at bounding box center [125, 51] width 65 height 11
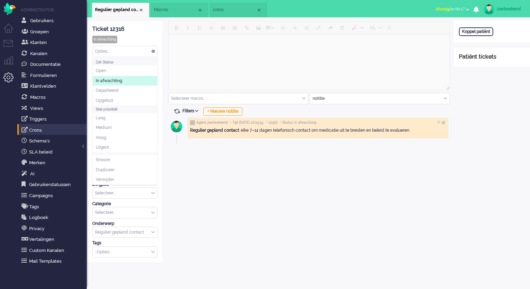
click at [121, 83] on span "In afwachting" at bounding box center [109, 81] width 26 height 6
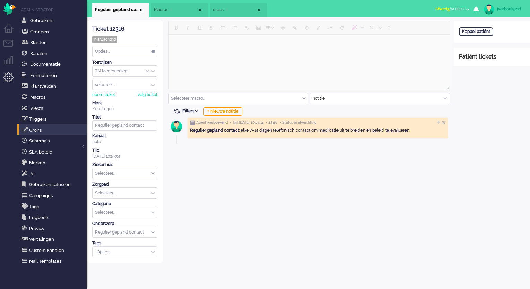
click at [122, 50] on div "Opties..." at bounding box center [125, 51] width 65 height 11
click at [130, 42] on div "Ticket 12316 in afwachting Kijkend Opties... Zet Status Open In afwachting Gepa…" at bounding box center [124, 139] width 65 height 237
click at [117, 84] on input "Assign User" at bounding box center [125, 84] width 65 height 11
click at [140, 71] on input "Assign Group" at bounding box center [125, 71] width 65 height 11
click at [132, 63] on div "Toewijzen" at bounding box center [124, 63] width 65 height 6
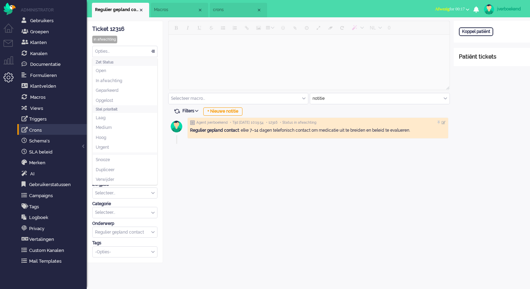
click at [120, 53] on div "Opties..." at bounding box center [125, 51] width 65 height 11
click at [119, 158] on li "Snooze" at bounding box center [125, 160] width 65 height 10
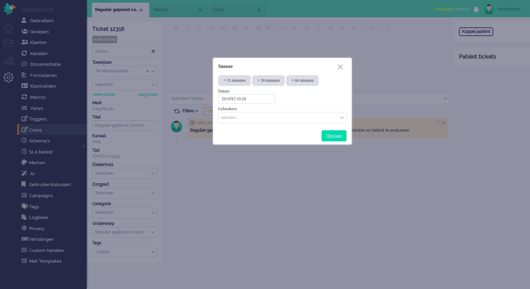
click at [238, 100] on input "2025-10-03 10:20" at bounding box center [246, 98] width 57 height 9
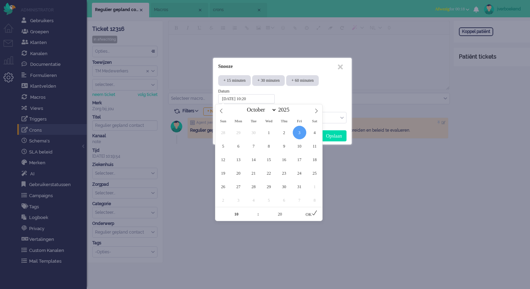
click at [298, 98] on div "Datum 2025-10-03 10:20" at bounding box center [282, 95] width 128 height 15
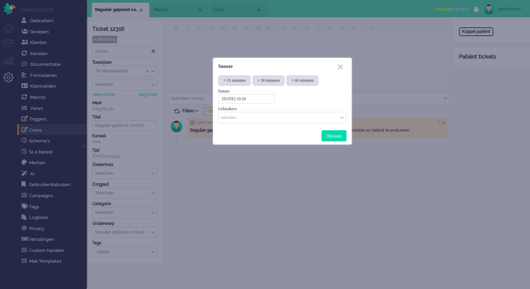
click at [258, 119] on input "Select User" at bounding box center [280, 117] width 118 height 6
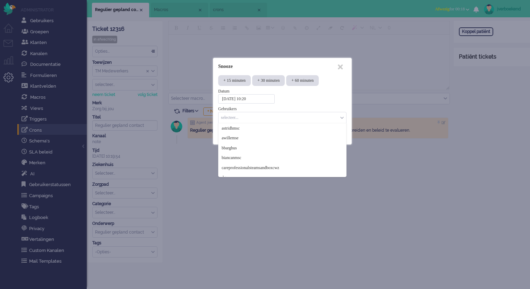
click at [293, 106] on div "Gebruikers" at bounding box center [282, 109] width 128 height 6
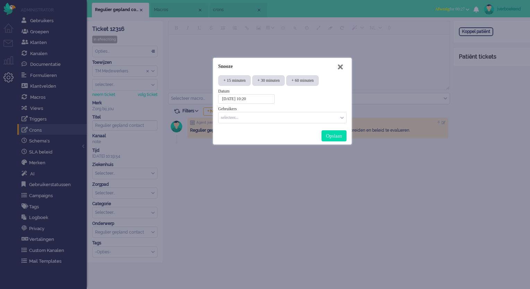
click at [342, 67] on icon at bounding box center [340, 66] width 5 height 7
